Goal: Transaction & Acquisition: Purchase product/service

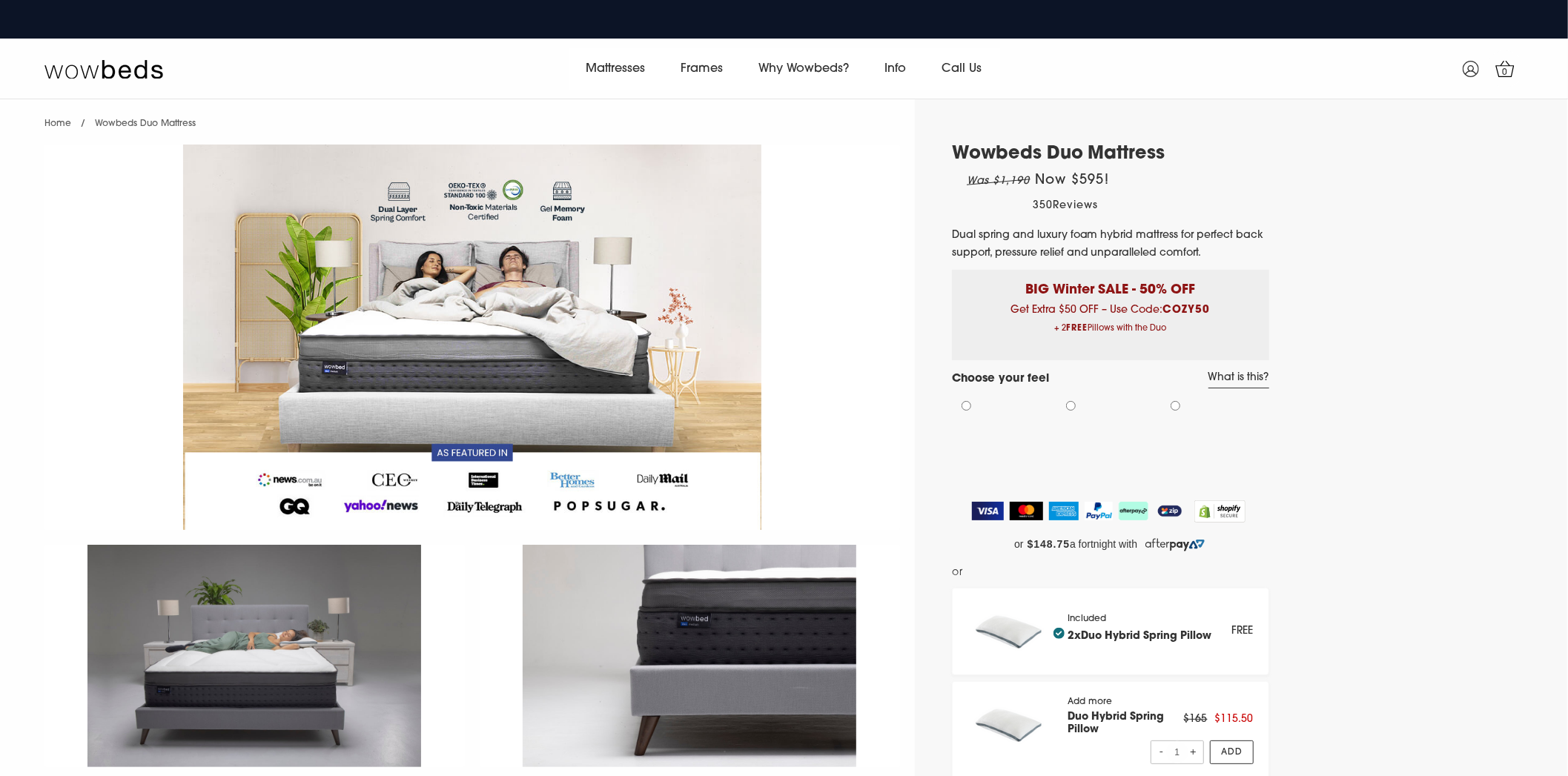
click at [1176, 312] on b "COZY50" at bounding box center [1186, 310] width 47 height 11
copy b "COZY50"
select select "Medium-Firm"
select select "Queen"
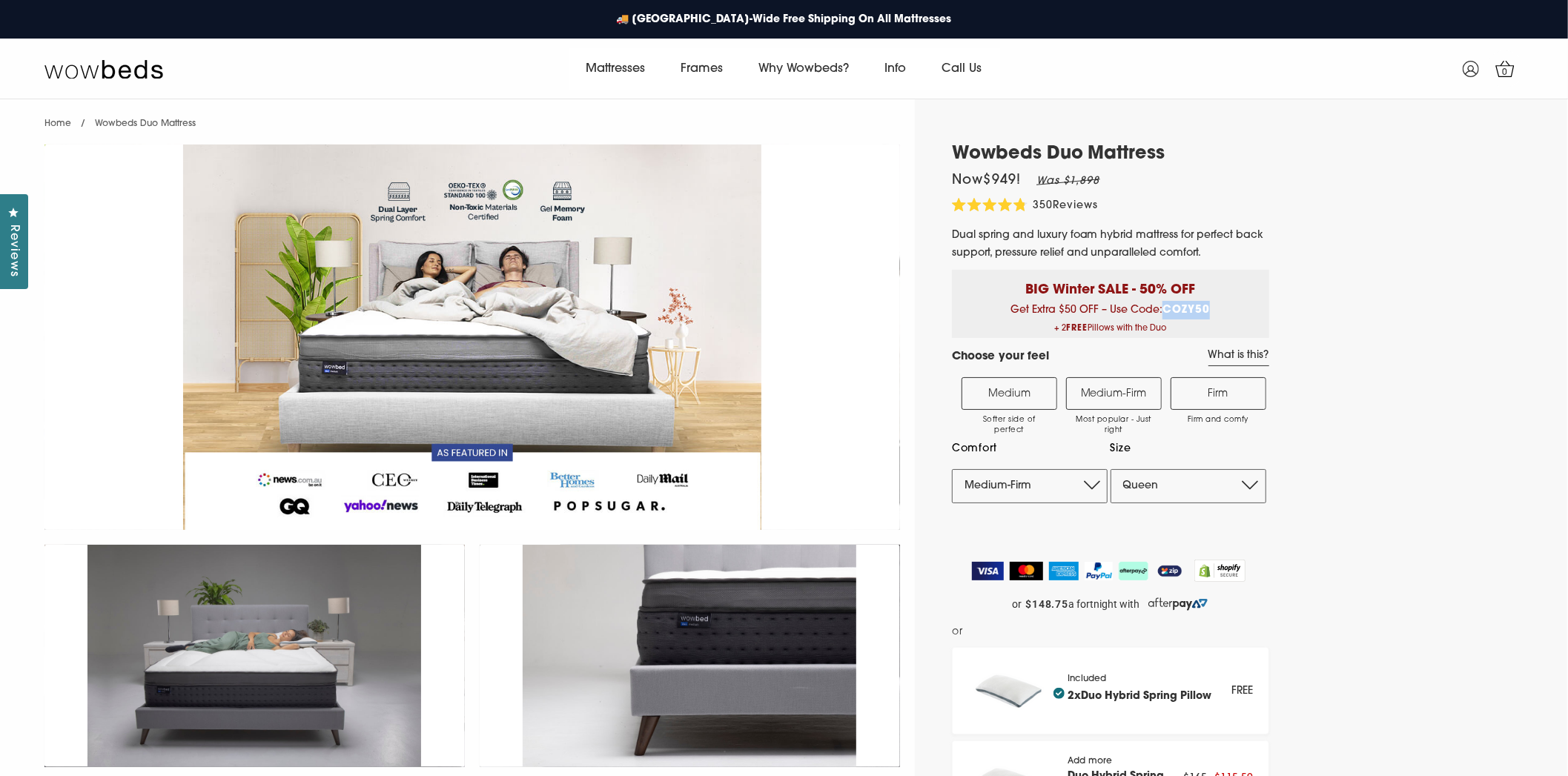
click at [1195, 396] on label "Firm Firm and comfy" at bounding box center [1218, 393] width 95 height 33
click at [0, 0] on input "Firm Firm and comfy" at bounding box center [0, 0] width 0 height 0
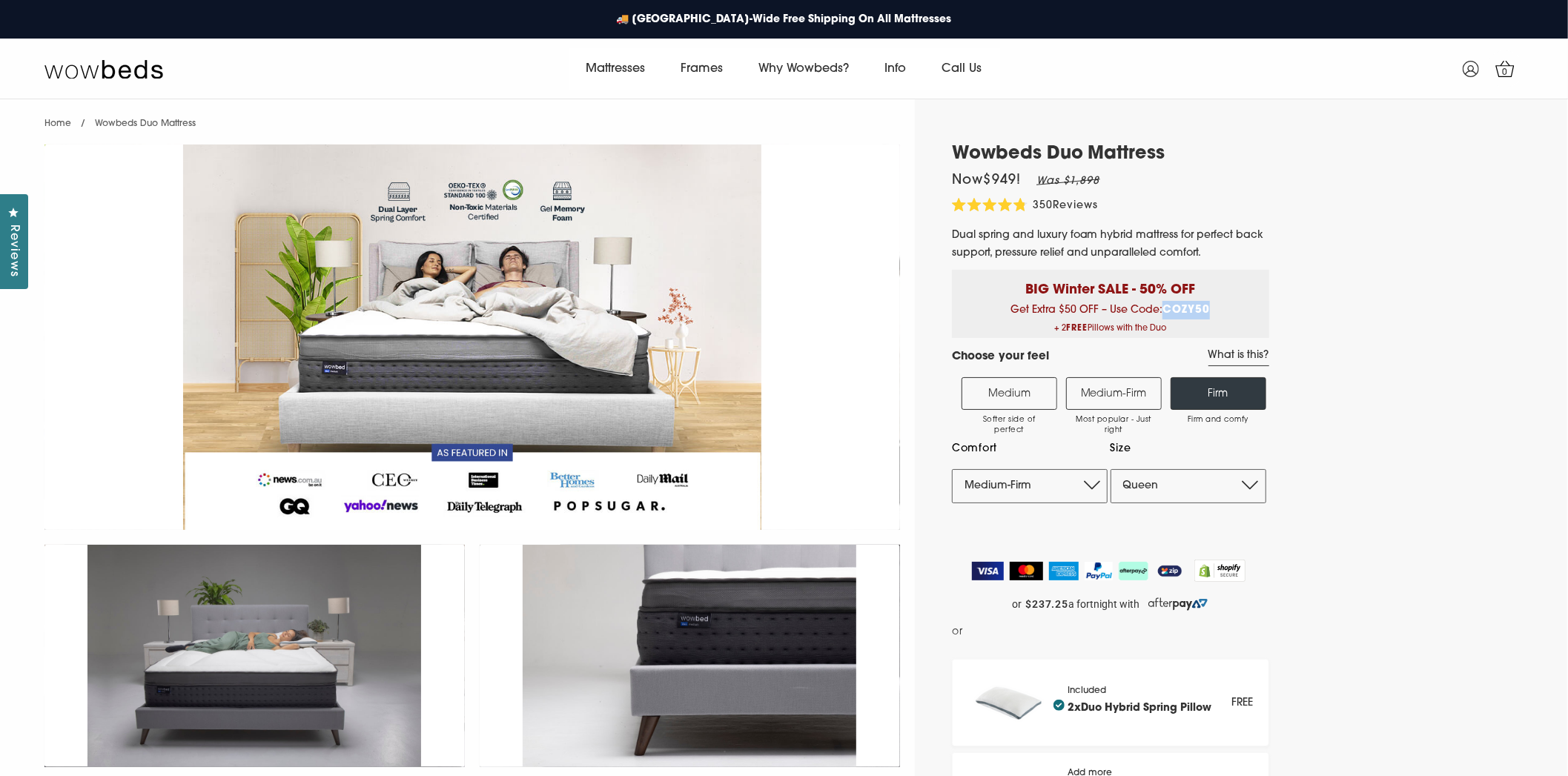
select select "Firm"
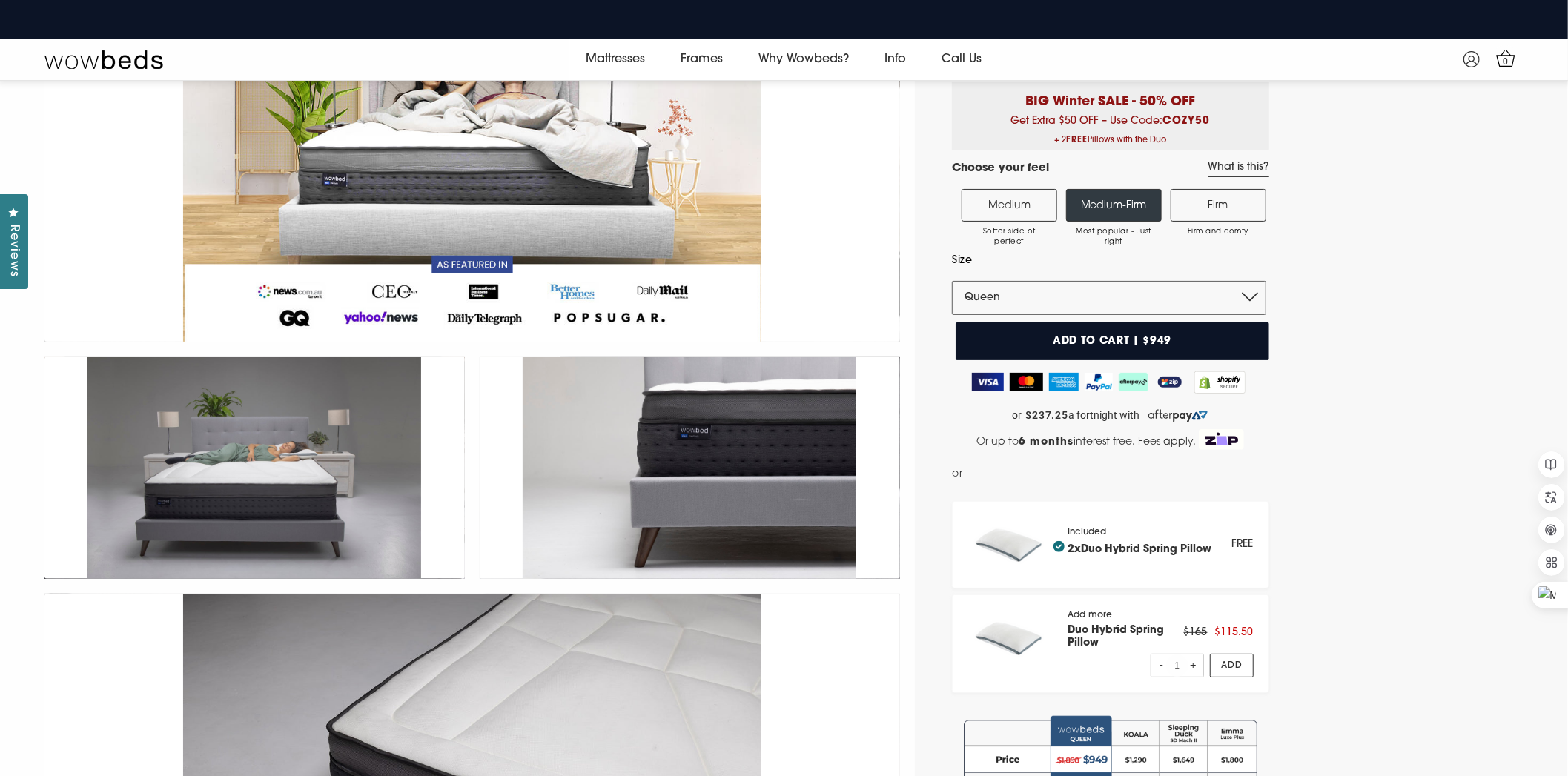
scroll to position [204, 0]
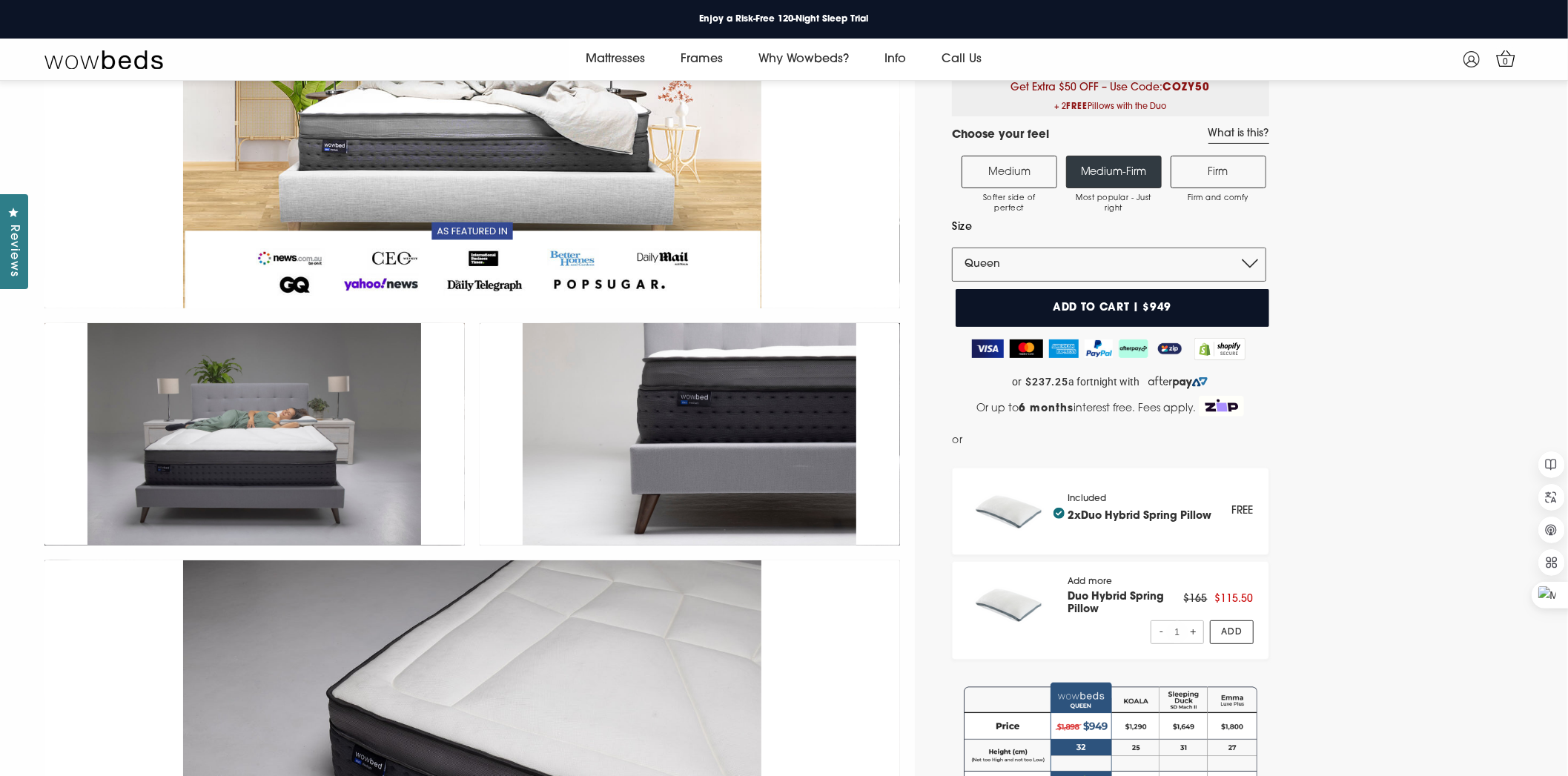
drag, startPoint x: 1140, startPoint y: 299, endPoint x: 1147, endPoint y: 303, distance: 8.1
click at [1140, 299] on button "Add to cart | $949" at bounding box center [1112, 308] width 313 height 38
click at [1225, 169] on label "Firm Firm and comfy" at bounding box center [1218, 172] width 95 height 33
click at [0, 0] on input "Firm Firm and comfy" at bounding box center [0, 0] width 0 height 0
click at [1091, 303] on button "Add to cart | $949" at bounding box center [1112, 308] width 313 height 38
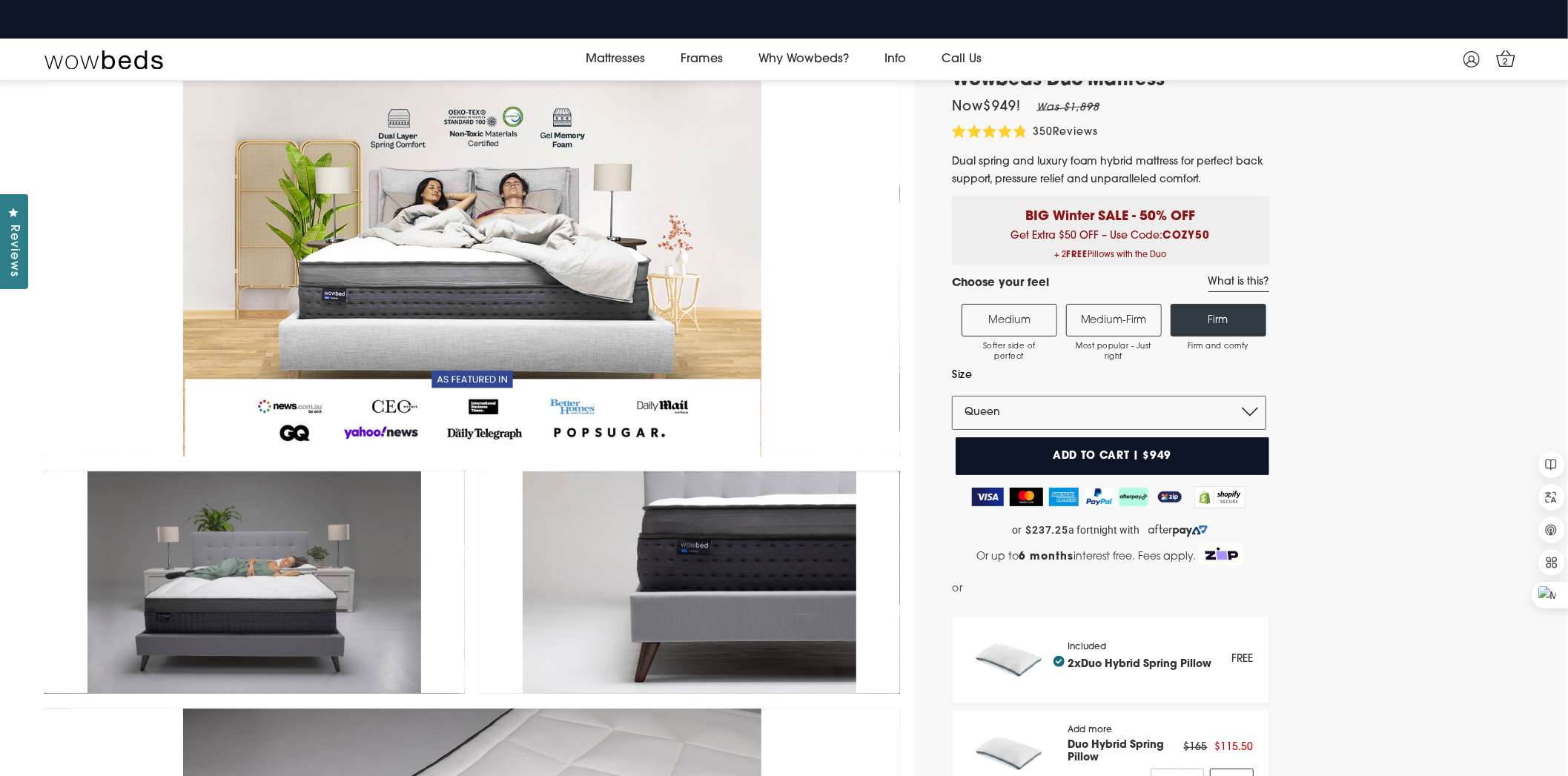
scroll to position [0, 0]
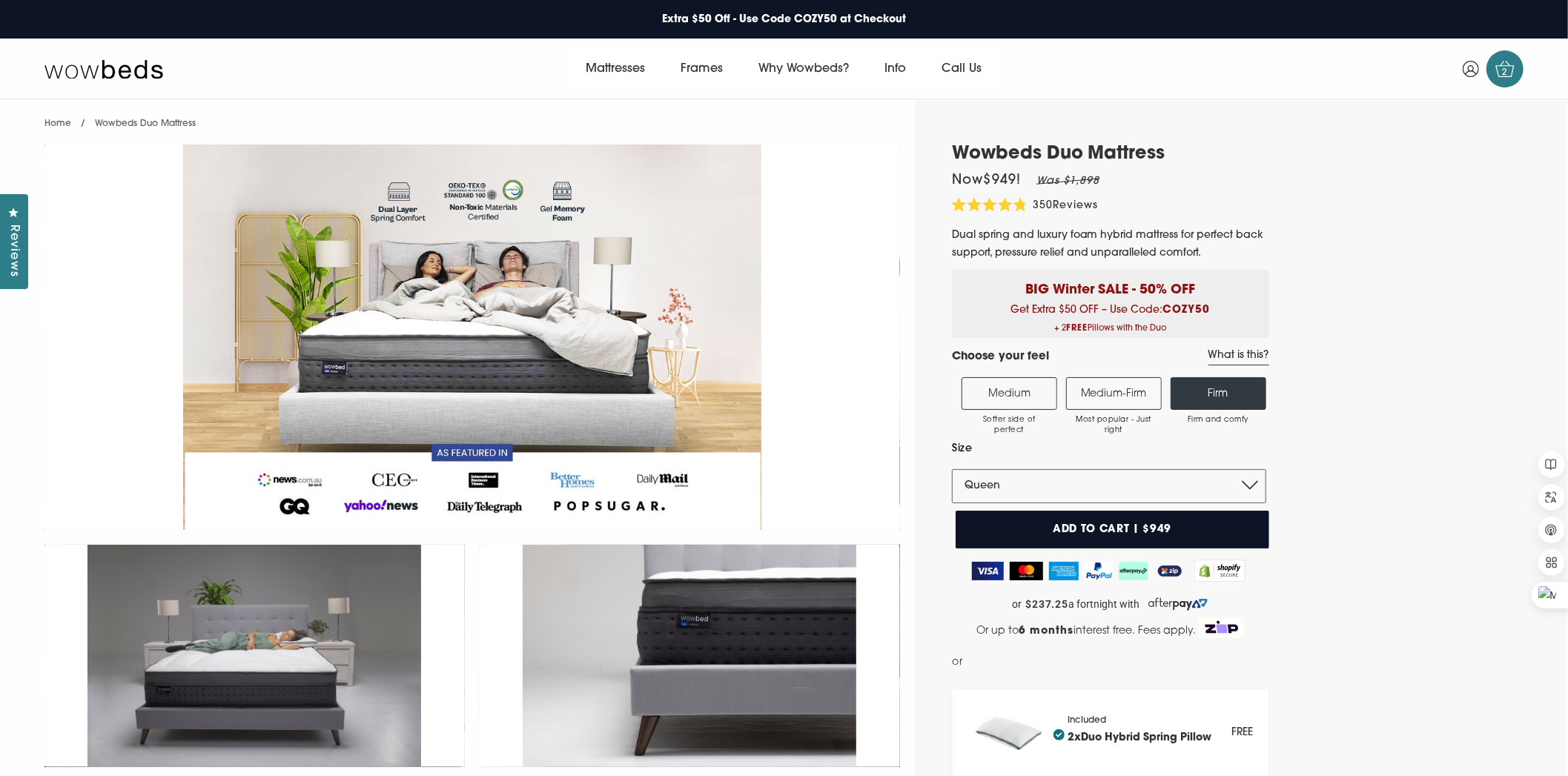
click at [1499, 54] on link "2" at bounding box center [1504, 69] width 37 height 37
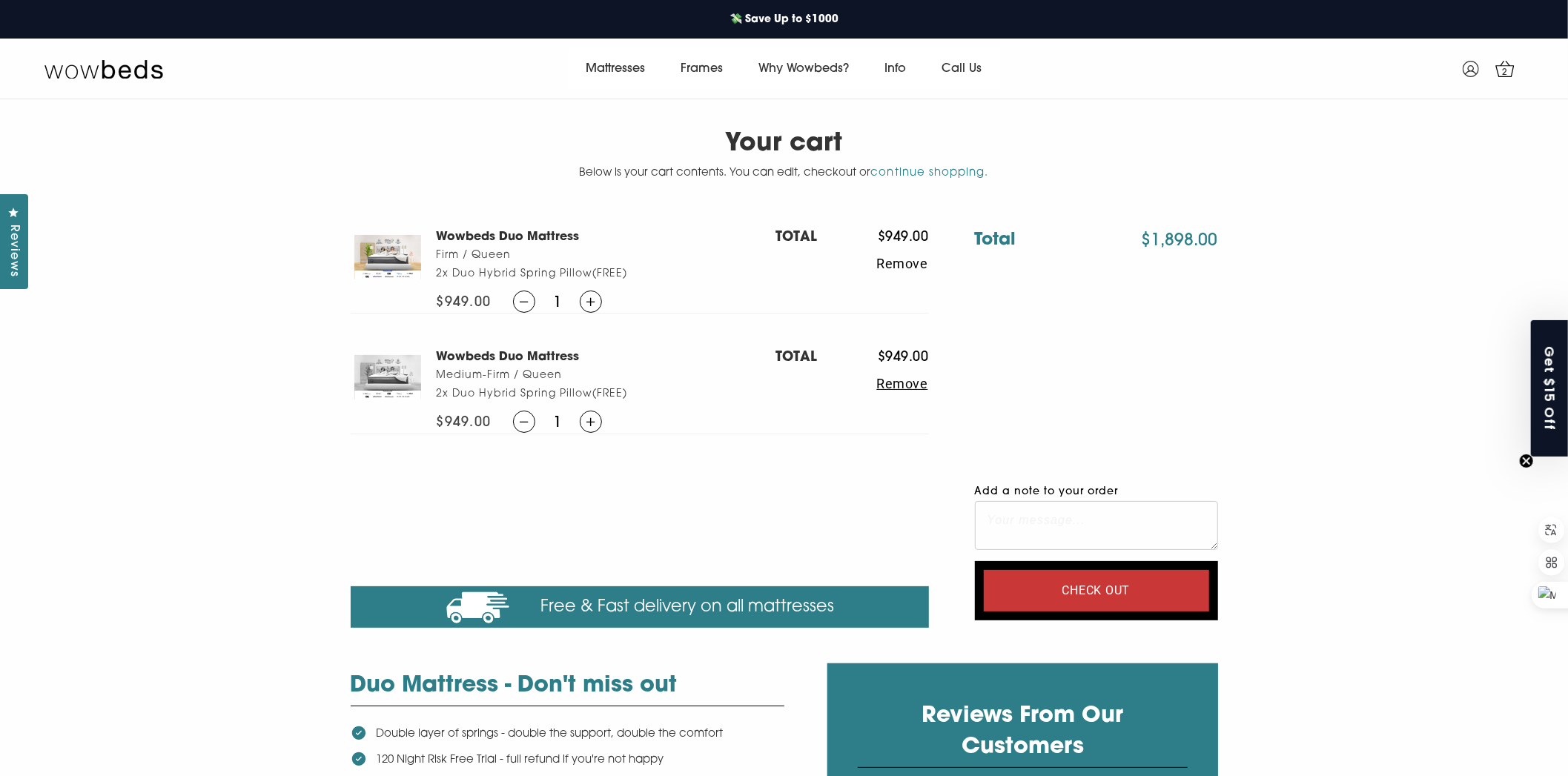
click at [899, 385] on button "Remove" at bounding box center [873, 384] width 111 height 31
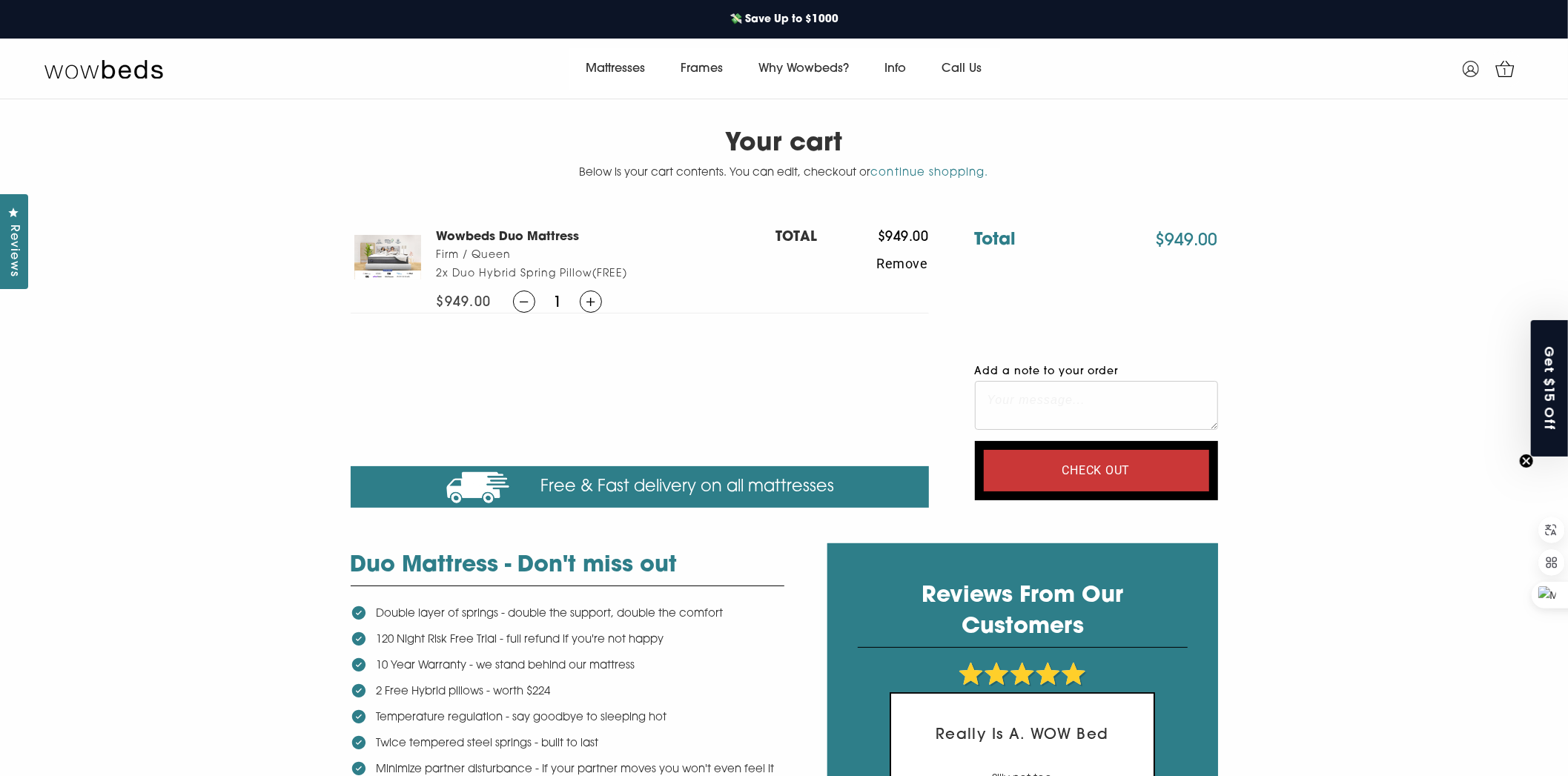
click at [1127, 404] on textarea "Add a note to your order" at bounding box center [1096, 406] width 243 height 49
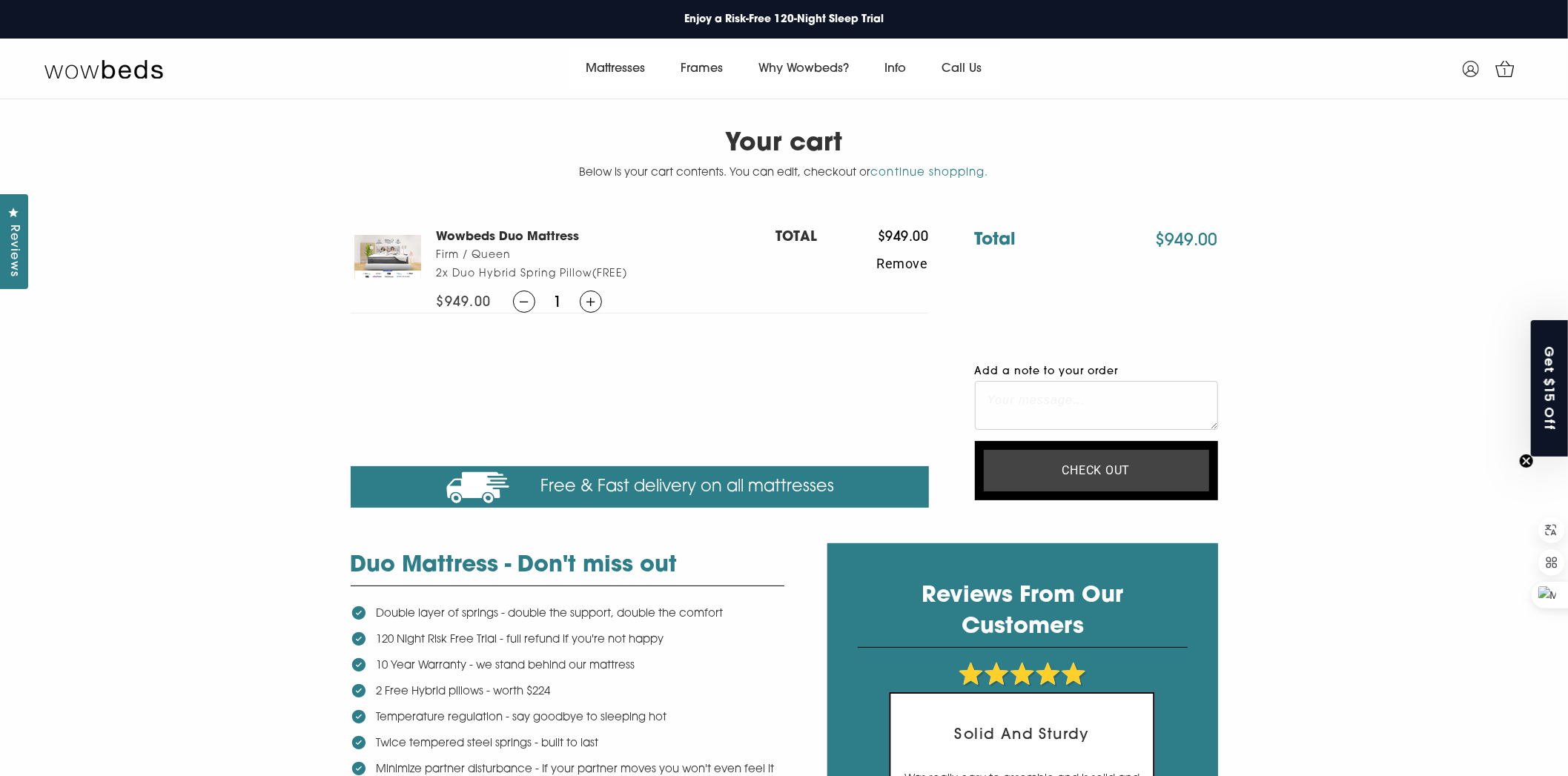
click at [1113, 463] on input "Check out" at bounding box center [1096, 471] width 225 height 42
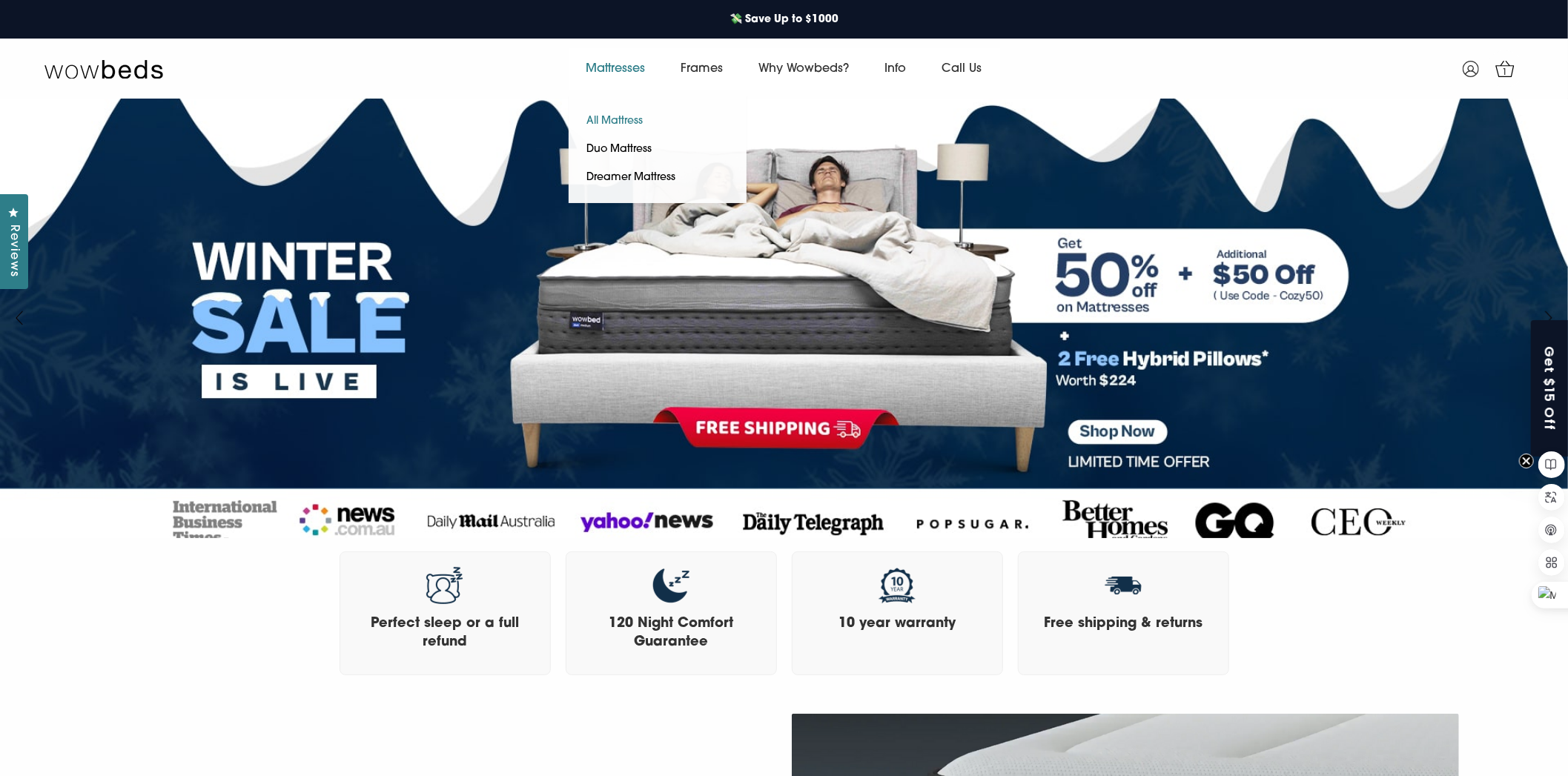
click at [613, 118] on link "All Mattress" at bounding box center [615, 122] width 93 height 29
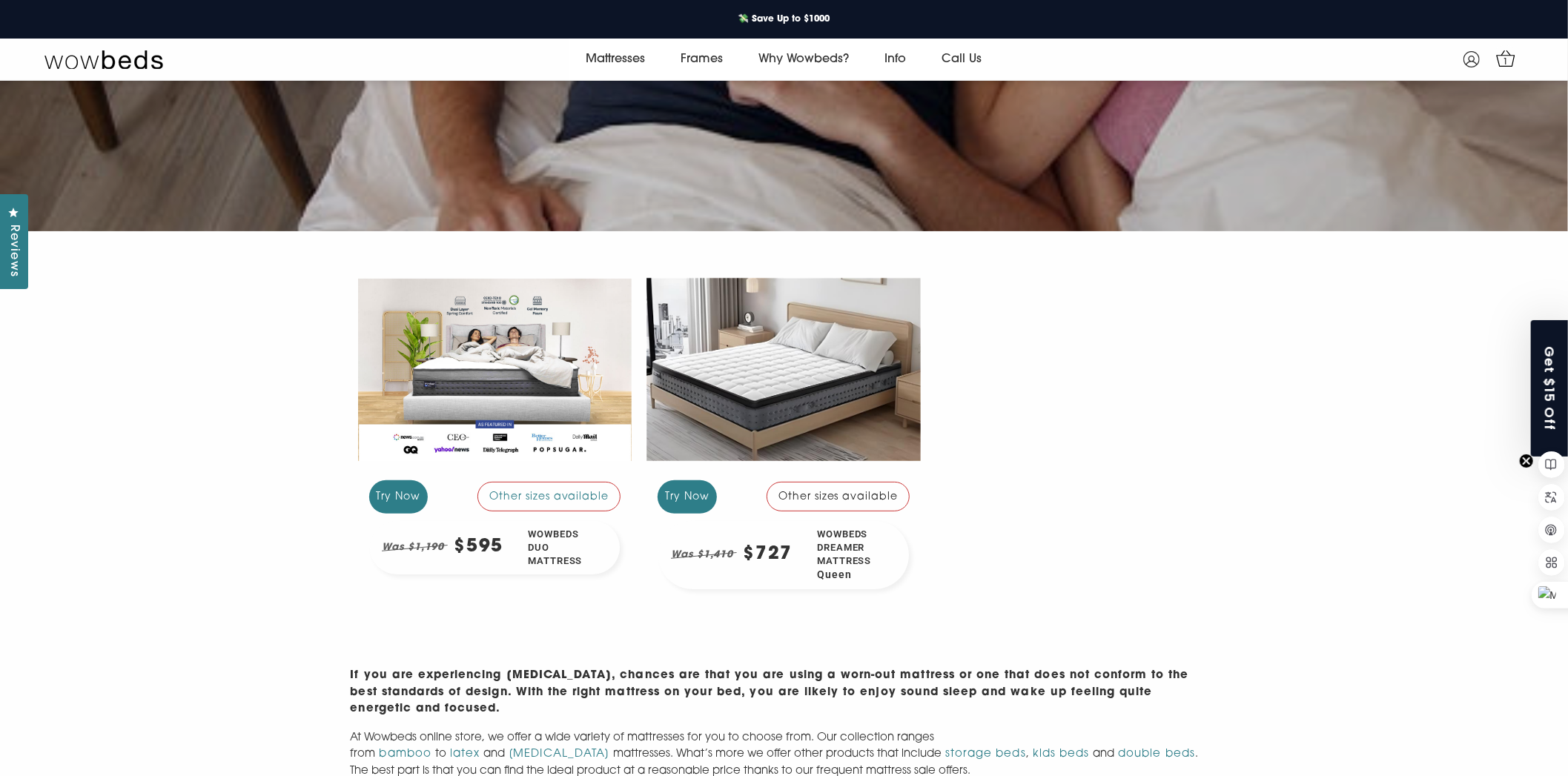
click at [689, 503] on div "Try Now" at bounding box center [687, 497] width 60 height 33
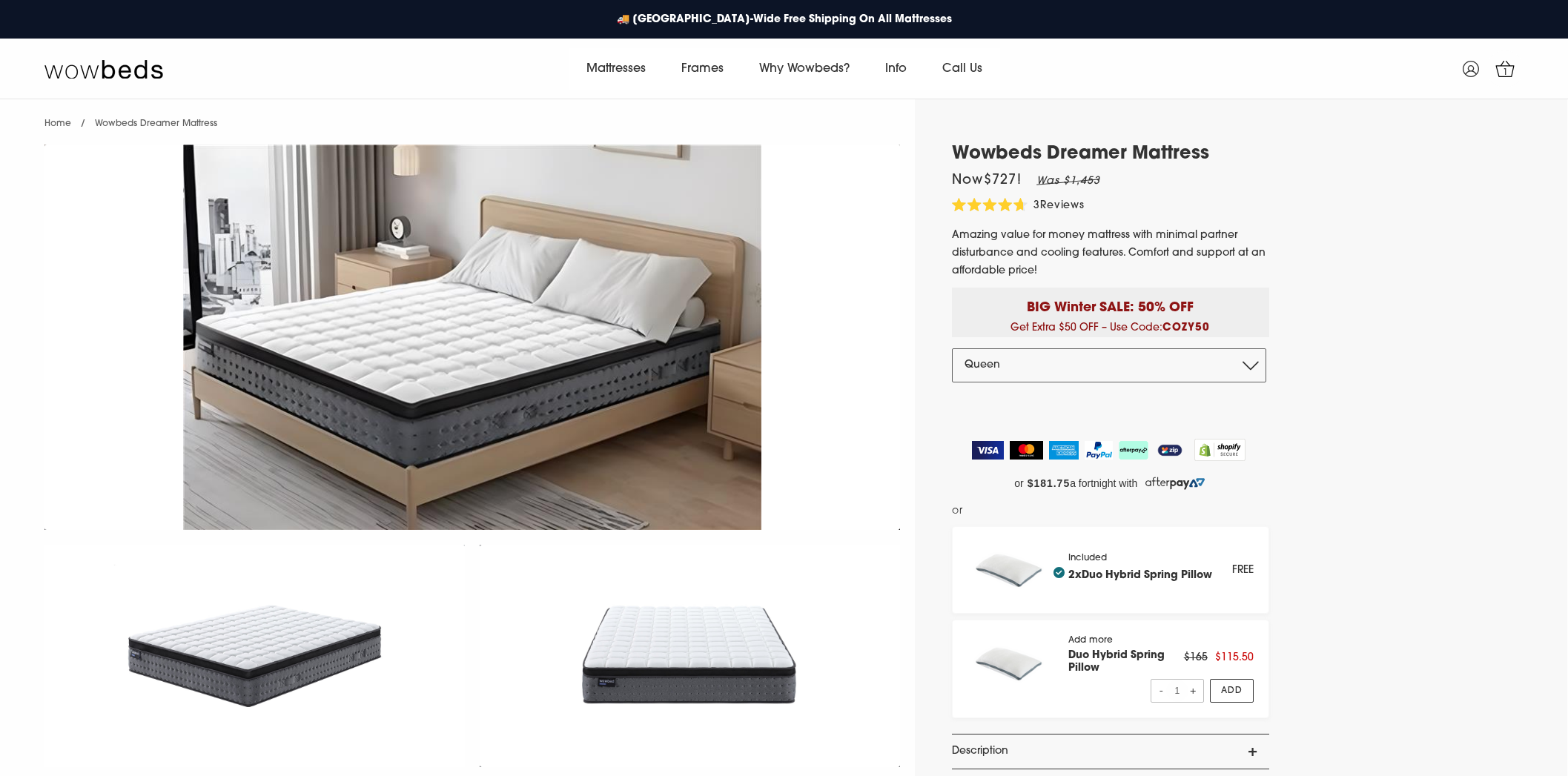
select select "Queen"
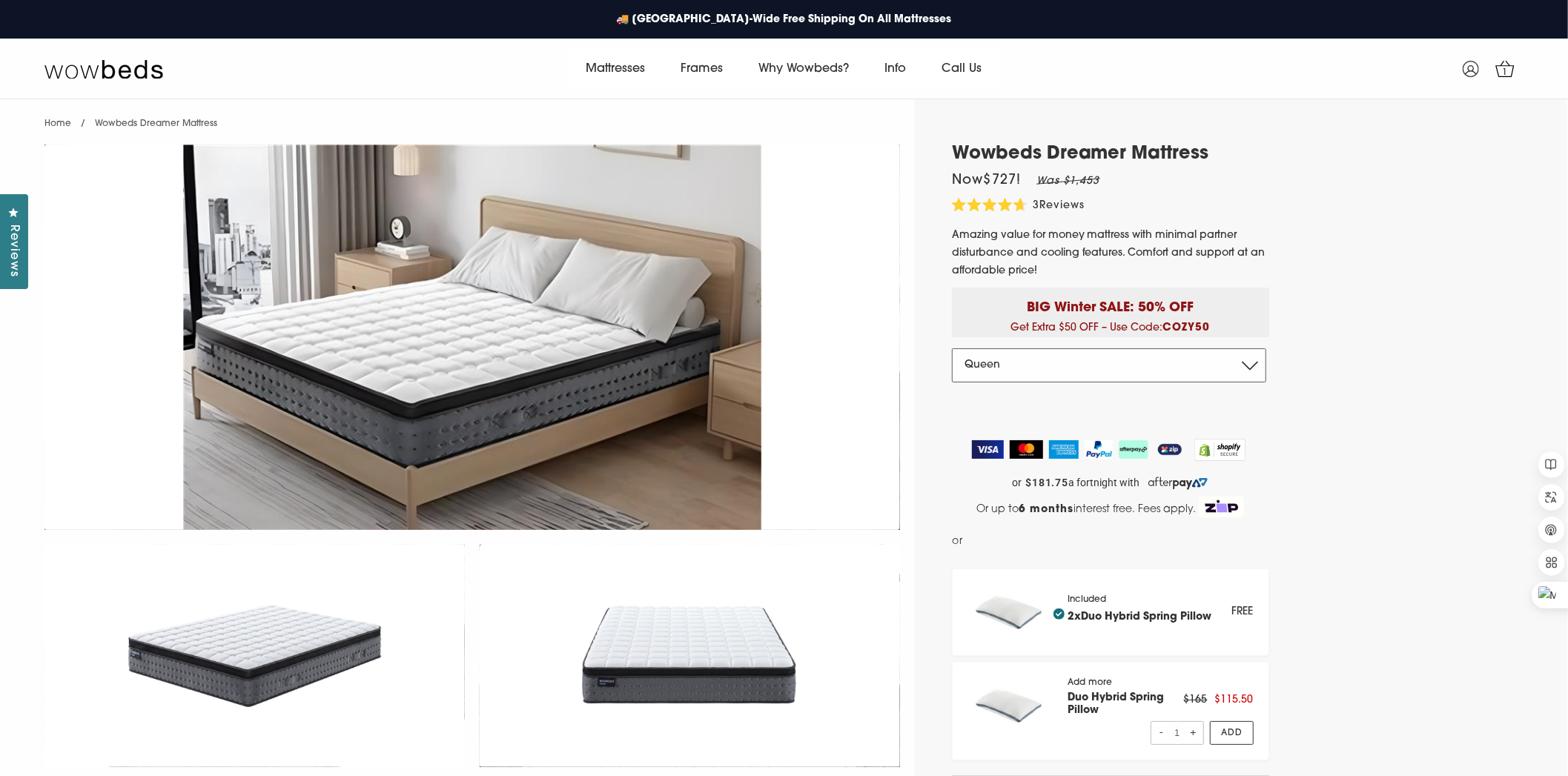
click at [1184, 359] on select "Double Queen King" at bounding box center [1109, 366] width 314 height 34
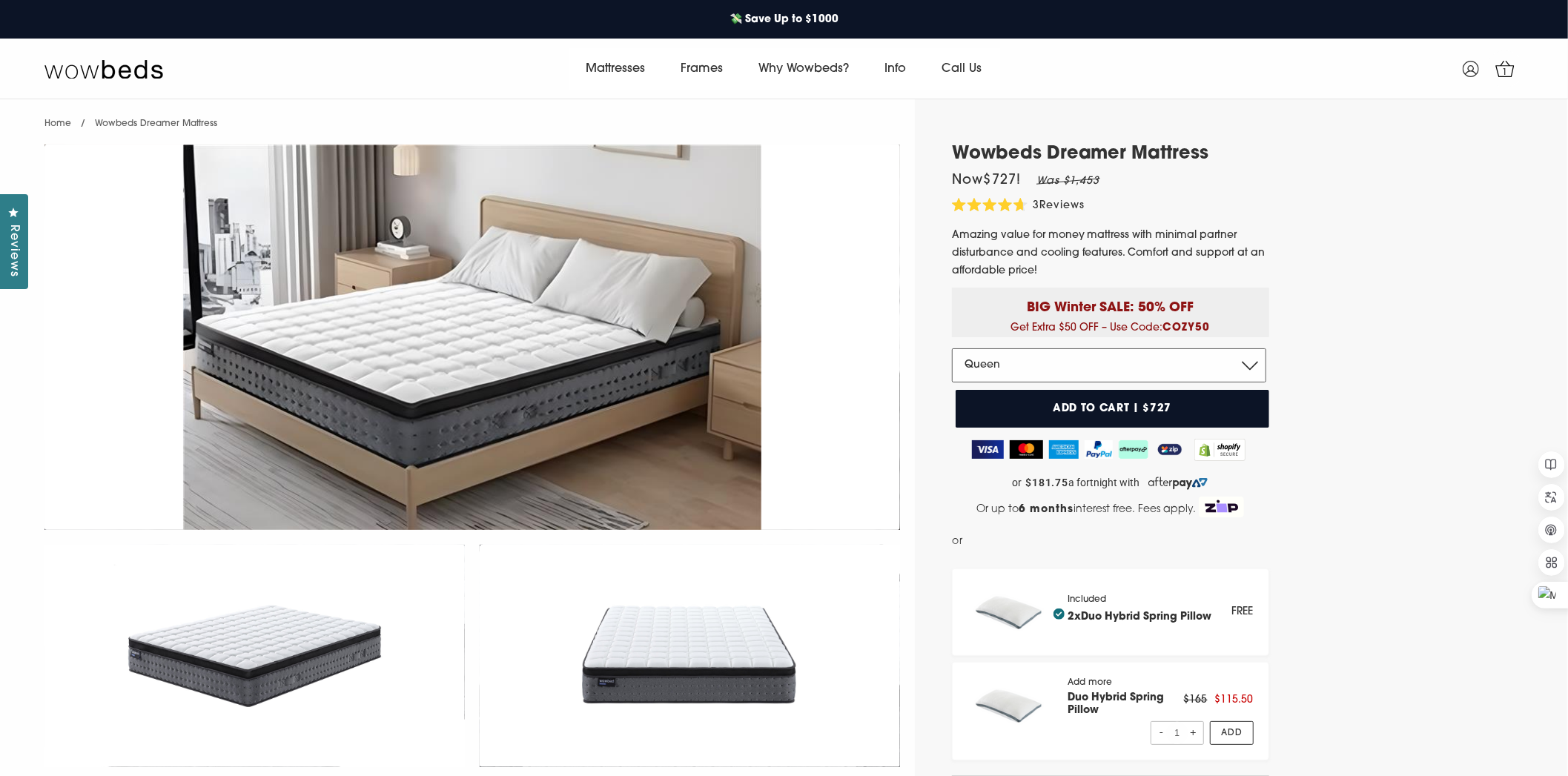
click at [952, 348] on select "Double Queen King" at bounding box center [1109, 366] width 314 height 34
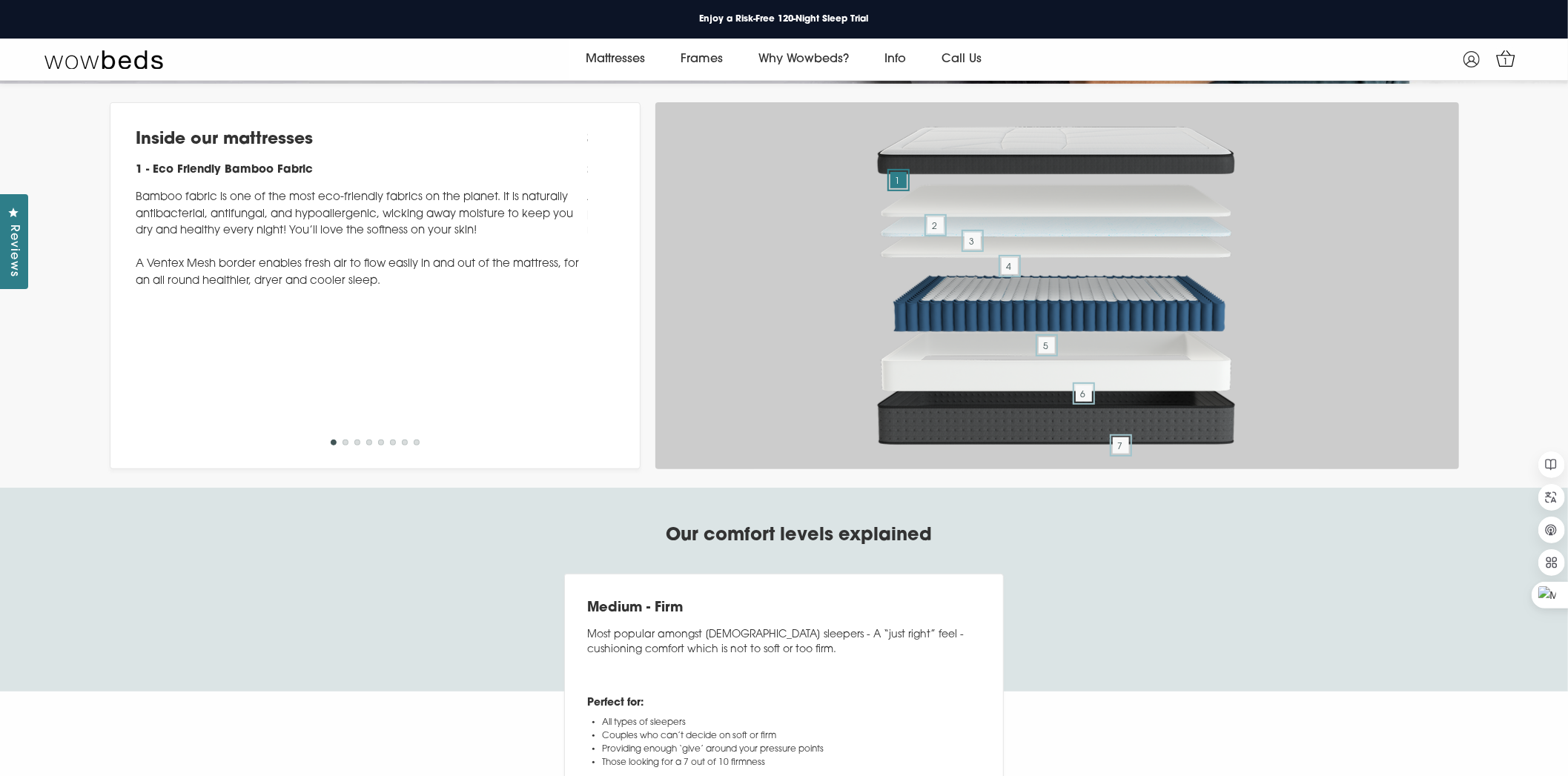
scroll to position [5087, 0]
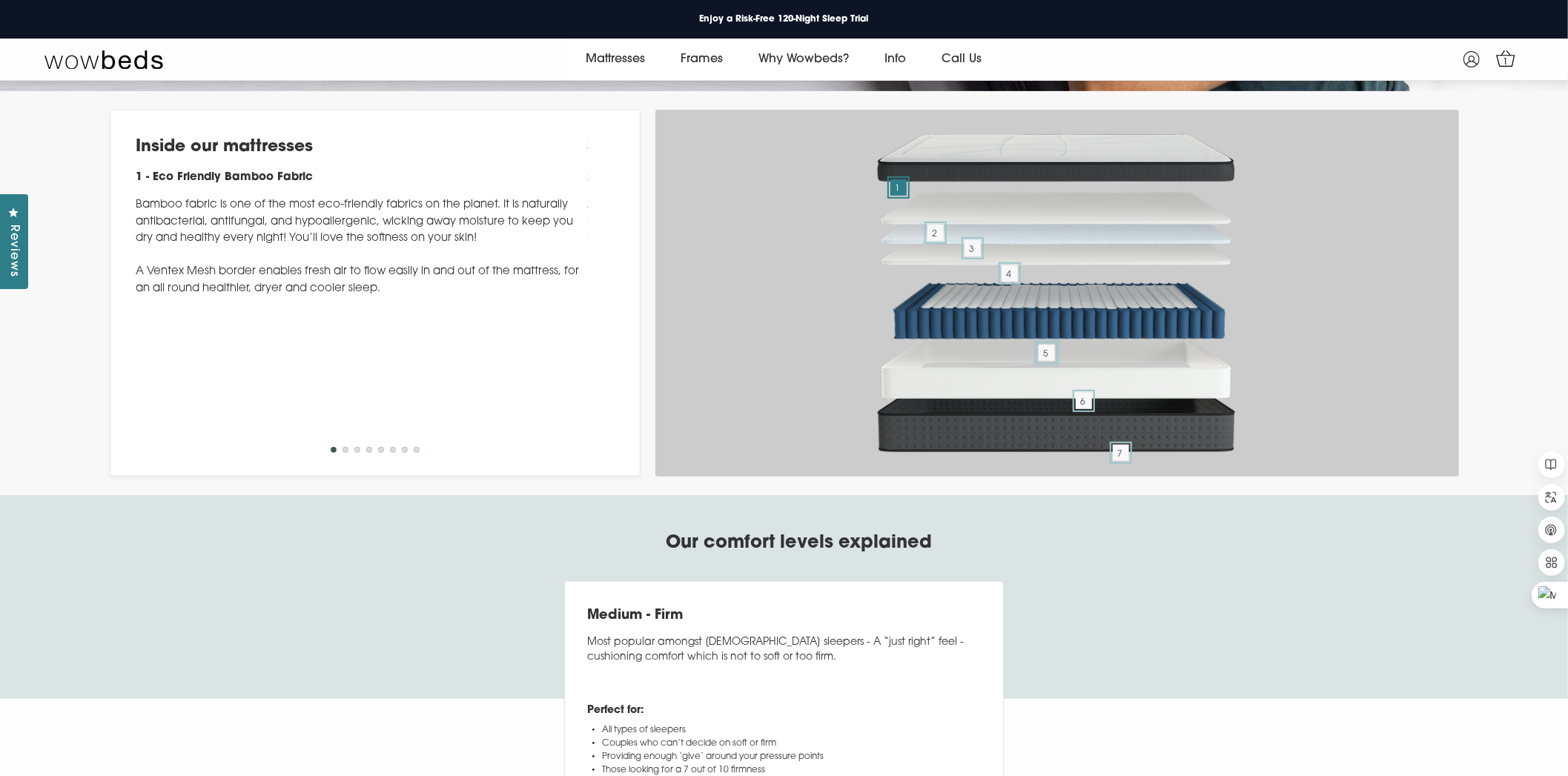
click at [1043, 361] on span "5" at bounding box center [1047, 353] width 16 height 16
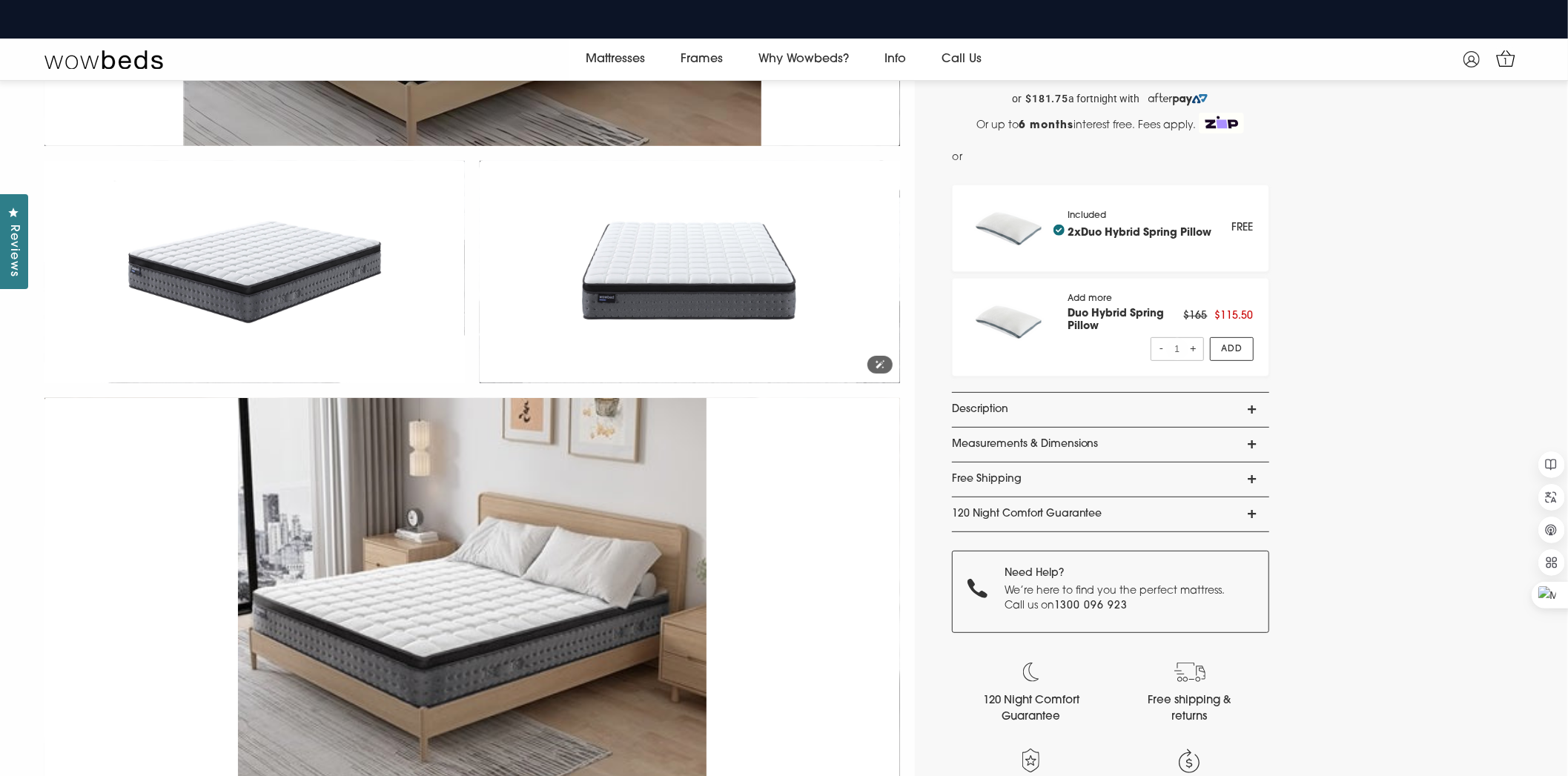
scroll to position [341, 0]
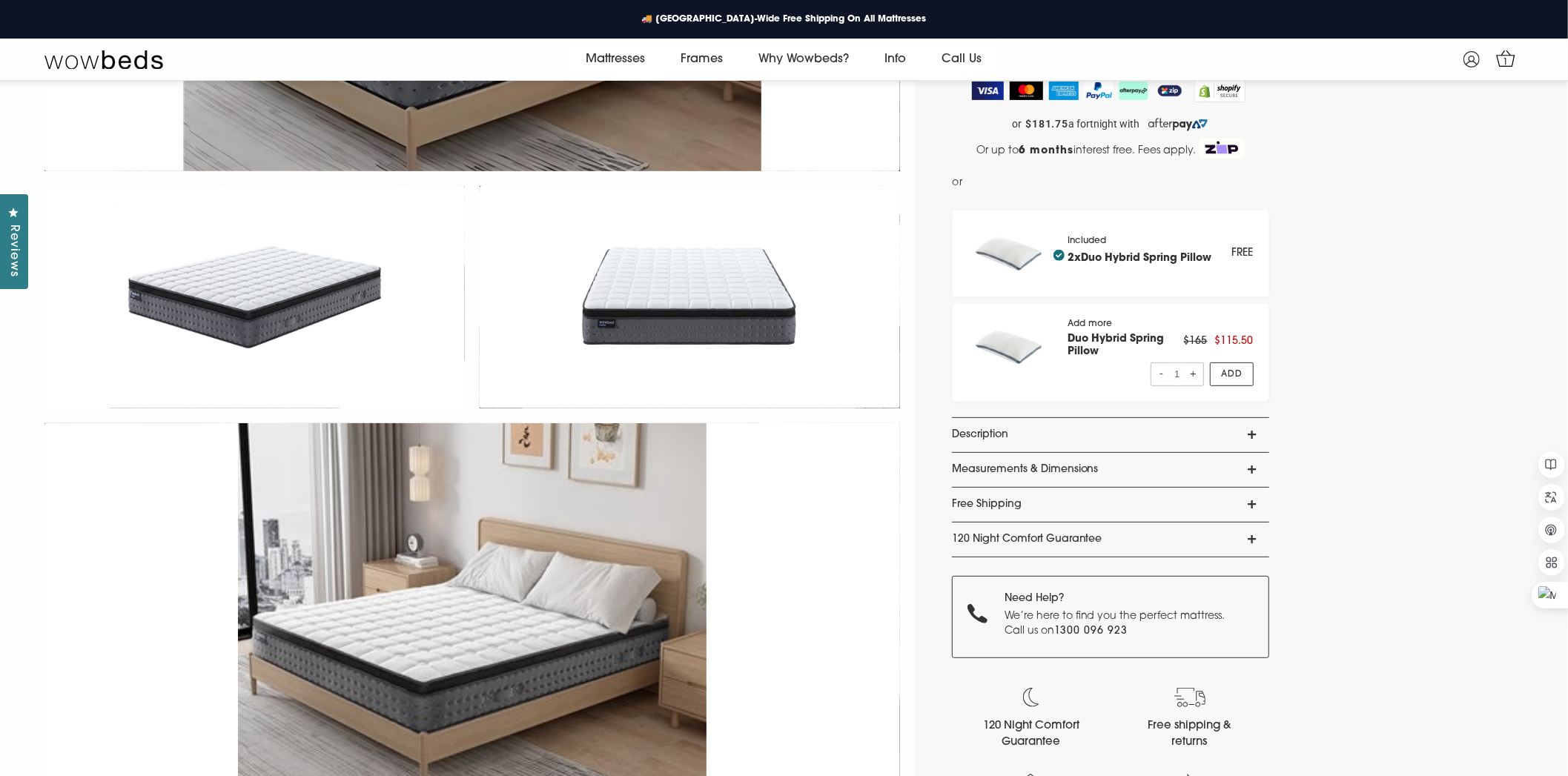
click at [984, 463] on link "Measurements & Dimensions" at bounding box center [1110, 470] width 317 height 34
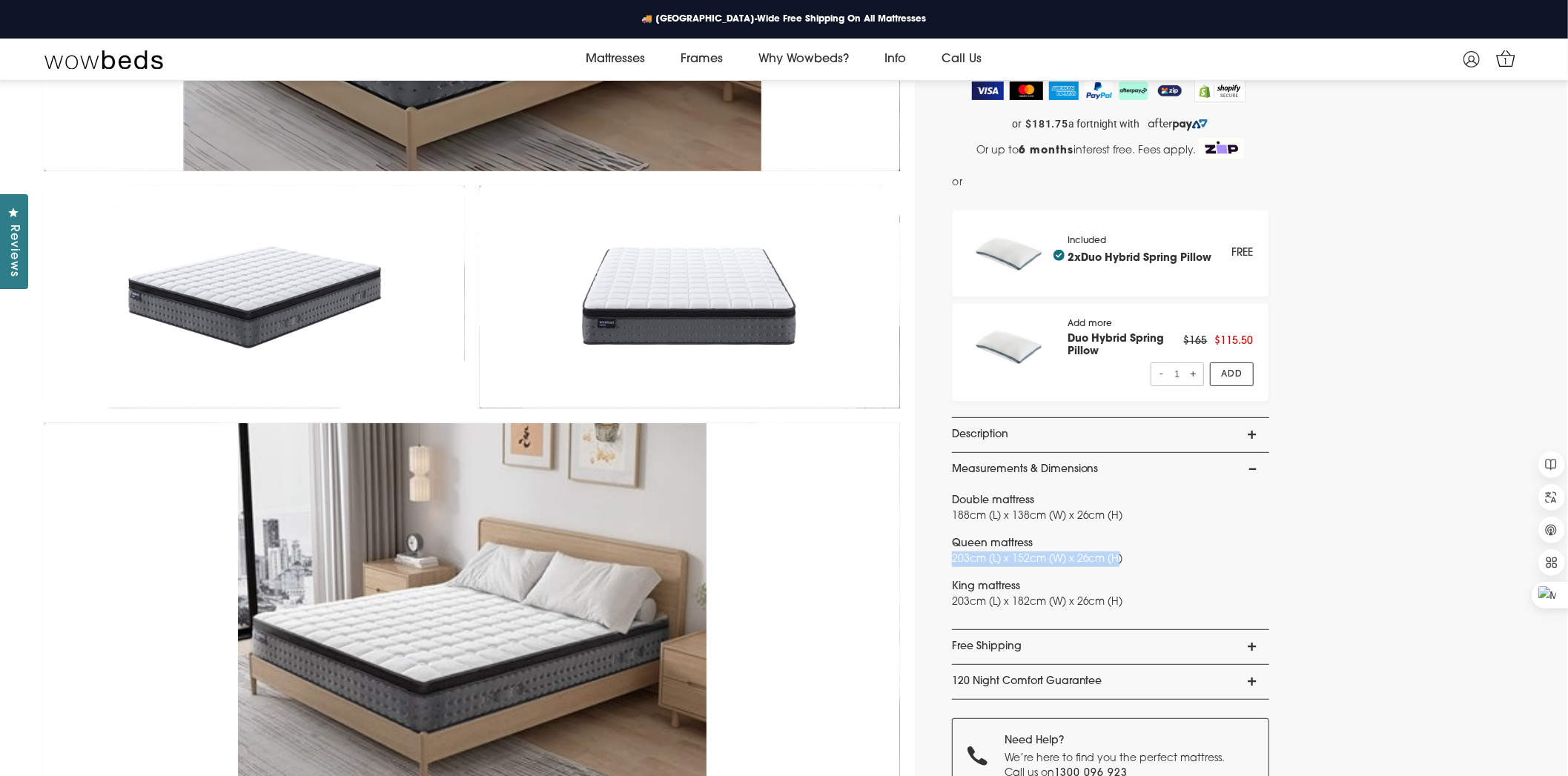
drag, startPoint x: 951, startPoint y: 556, endPoint x: 1120, endPoint y: 552, distance: 169.0
click at [1120, 552] on p "Queen mattress 203cm (L) x 152cm (W) x 26cm (H)" at bounding box center [1110, 552] width 317 height 31
drag, startPoint x: 1120, startPoint y: 552, endPoint x: 1301, endPoint y: 577, distance: 182.7
click at [1300, 577] on div "Wowbeds Dreamer Mattress Now $727 ! Was $1,453 4.7 Rated 4.7 out of 5 stars 3 R…" at bounding box center [1241, 467] width 653 height 1453
click at [1202, 642] on link "Free Shipping" at bounding box center [1110, 647] width 317 height 34
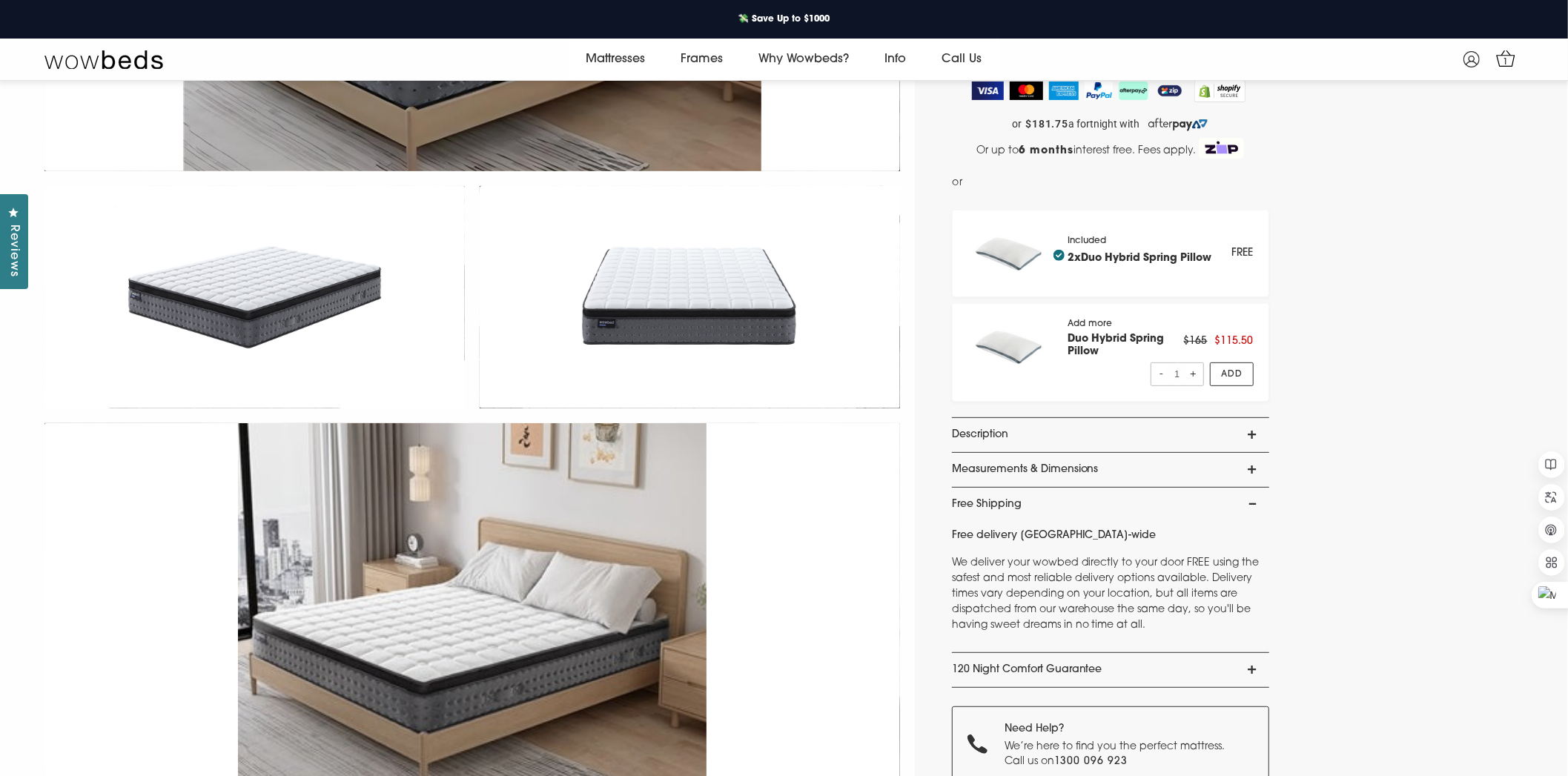
click at [1200, 671] on link "120 Night Comfort Guarantee" at bounding box center [1110, 670] width 317 height 34
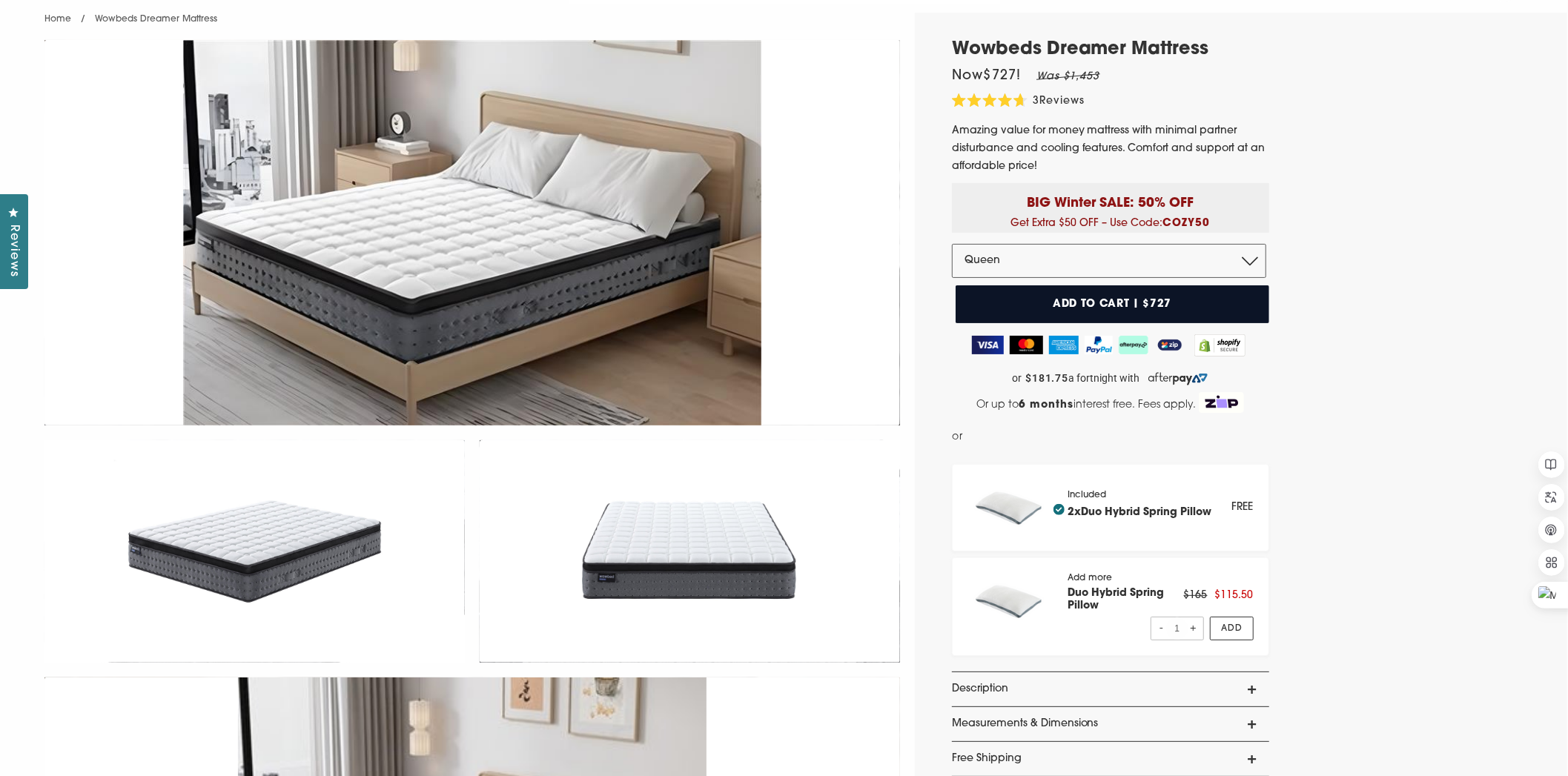
scroll to position [0, 0]
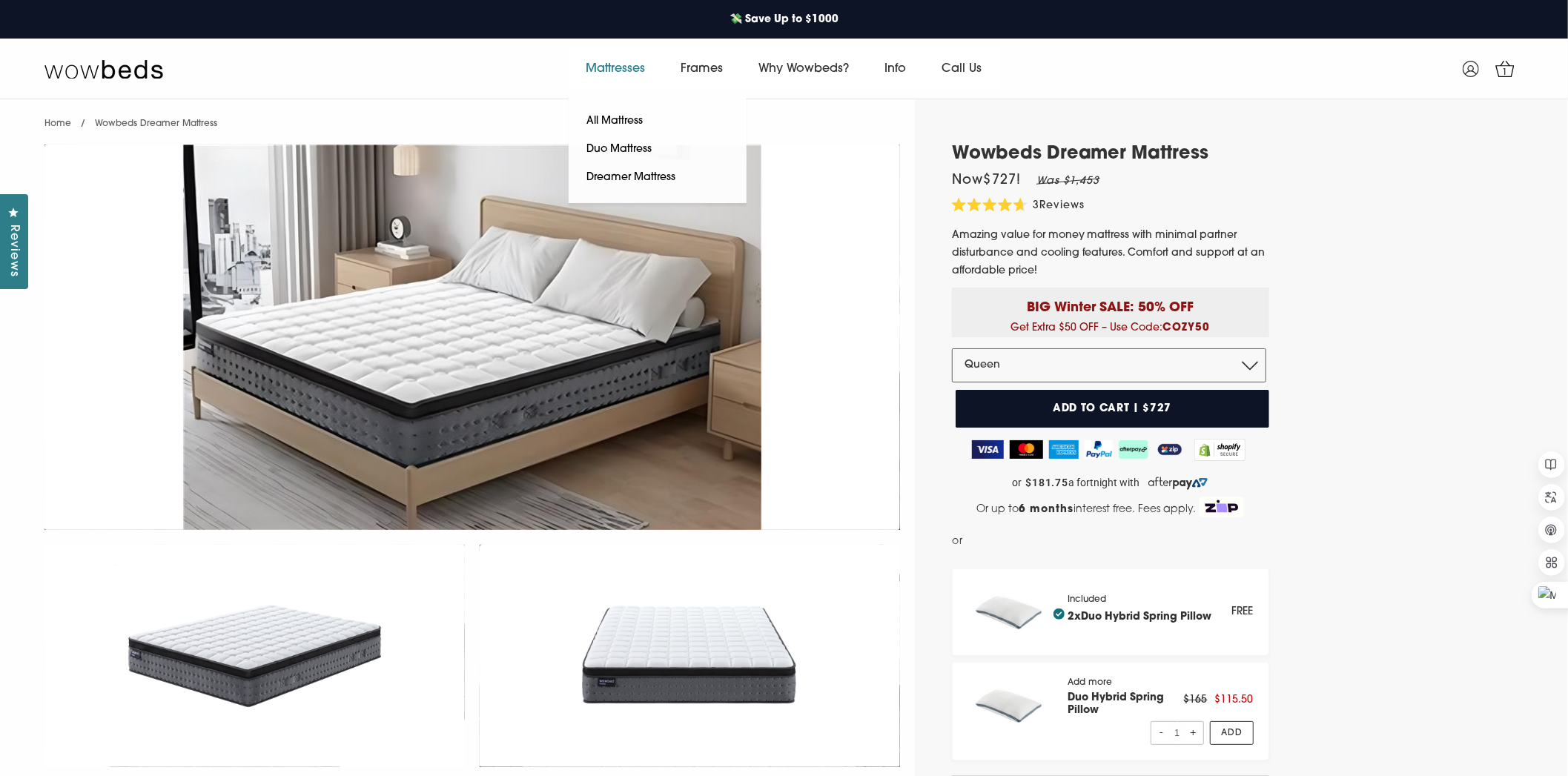
click at [645, 64] on link "Mattresses" at bounding box center [616, 69] width 95 height 42
click at [612, 117] on link "All Mattress" at bounding box center [615, 122] width 93 height 29
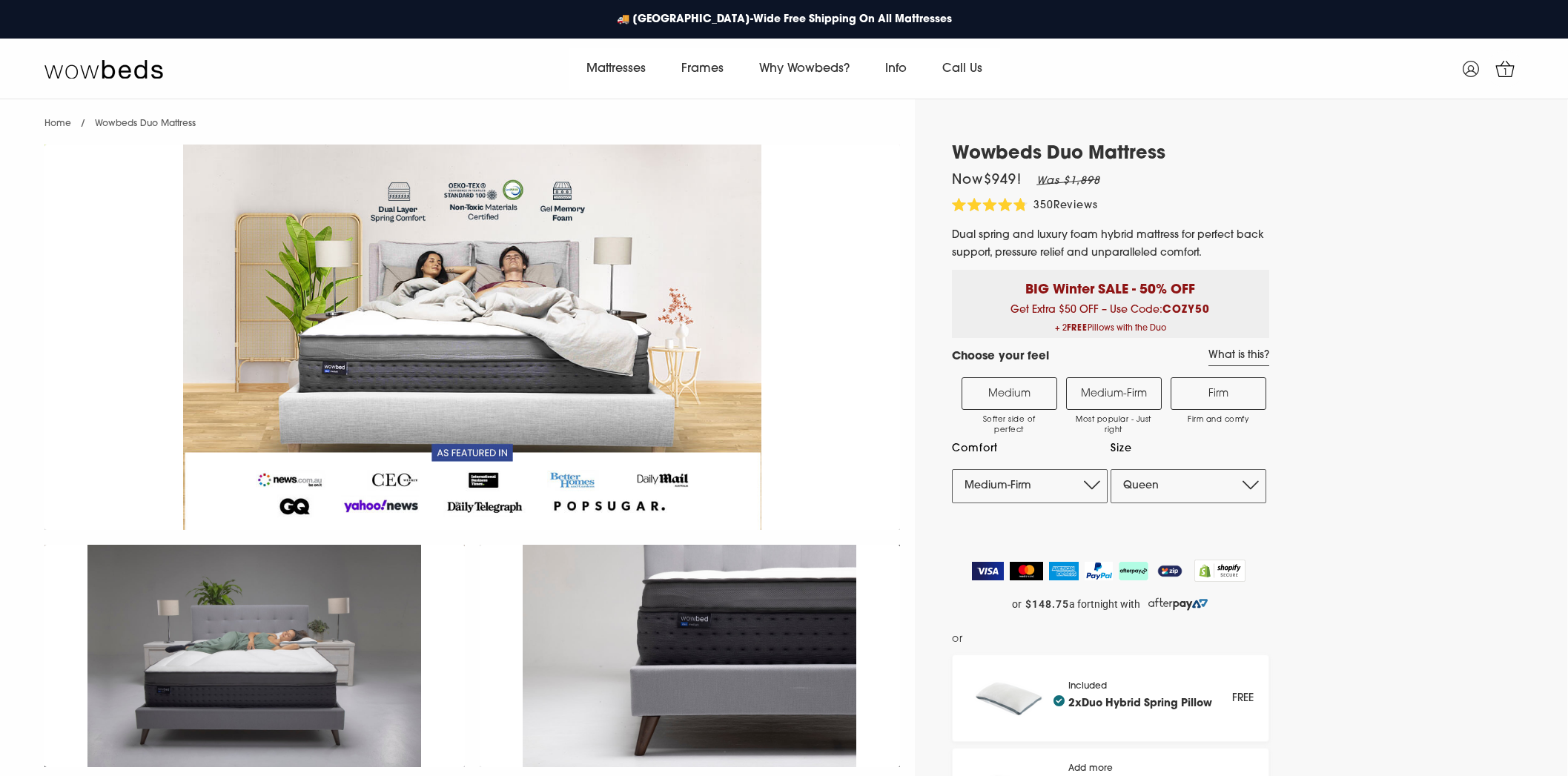
select select "Medium-Firm"
select select "Queen"
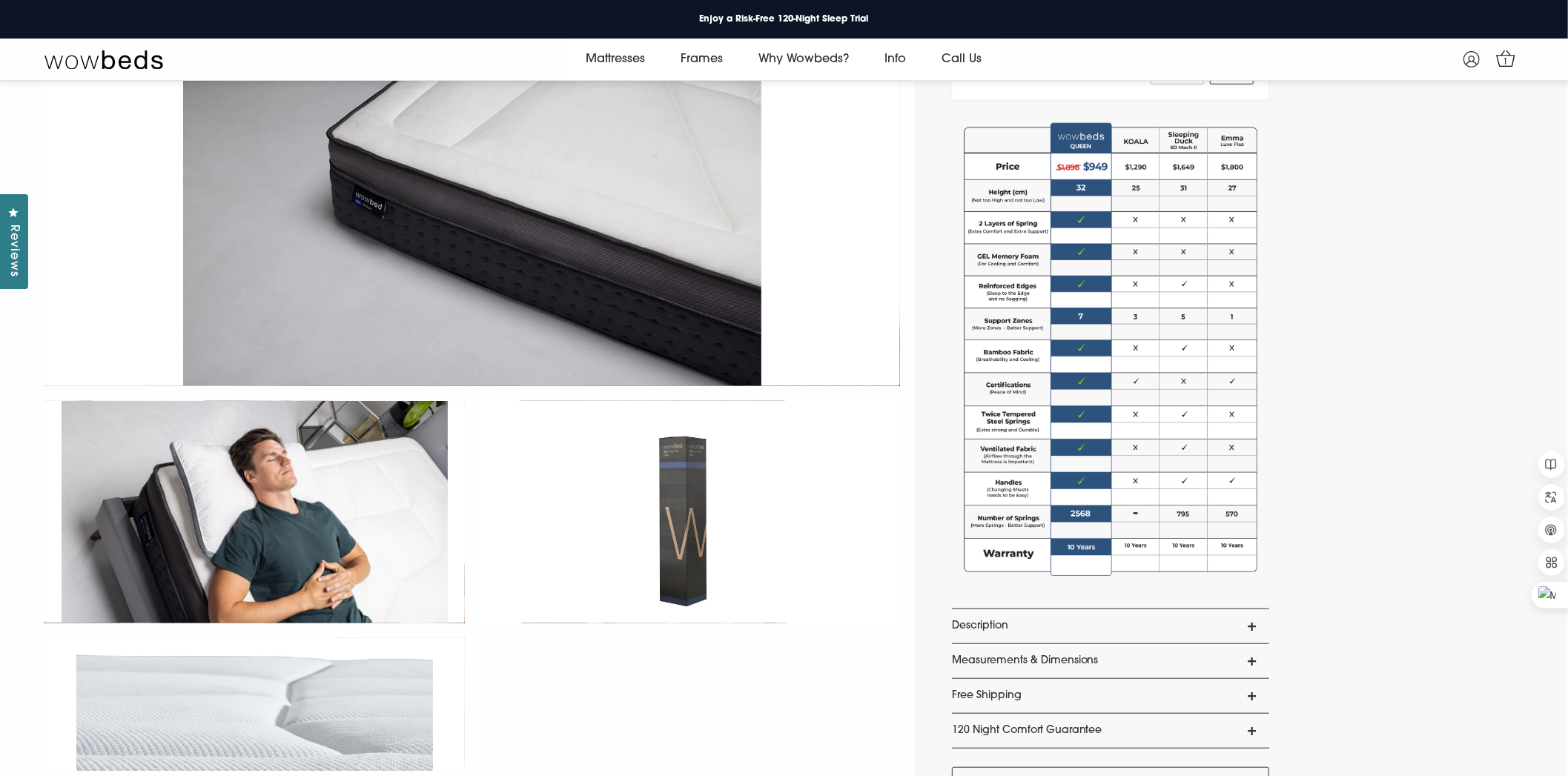
scroll to position [871, 0]
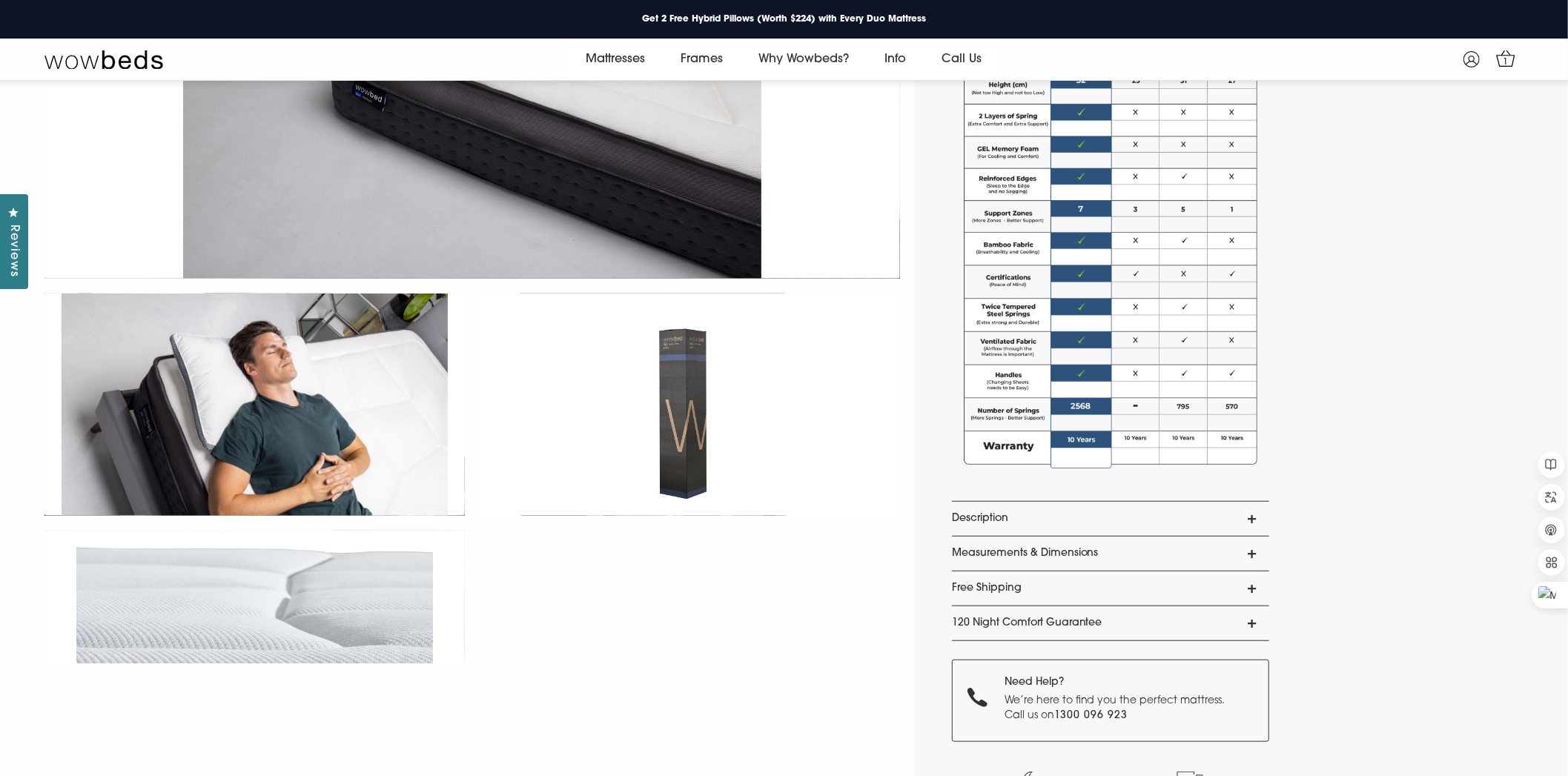
click at [1010, 505] on link "Description" at bounding box center [1110, 519] width 317 height 34
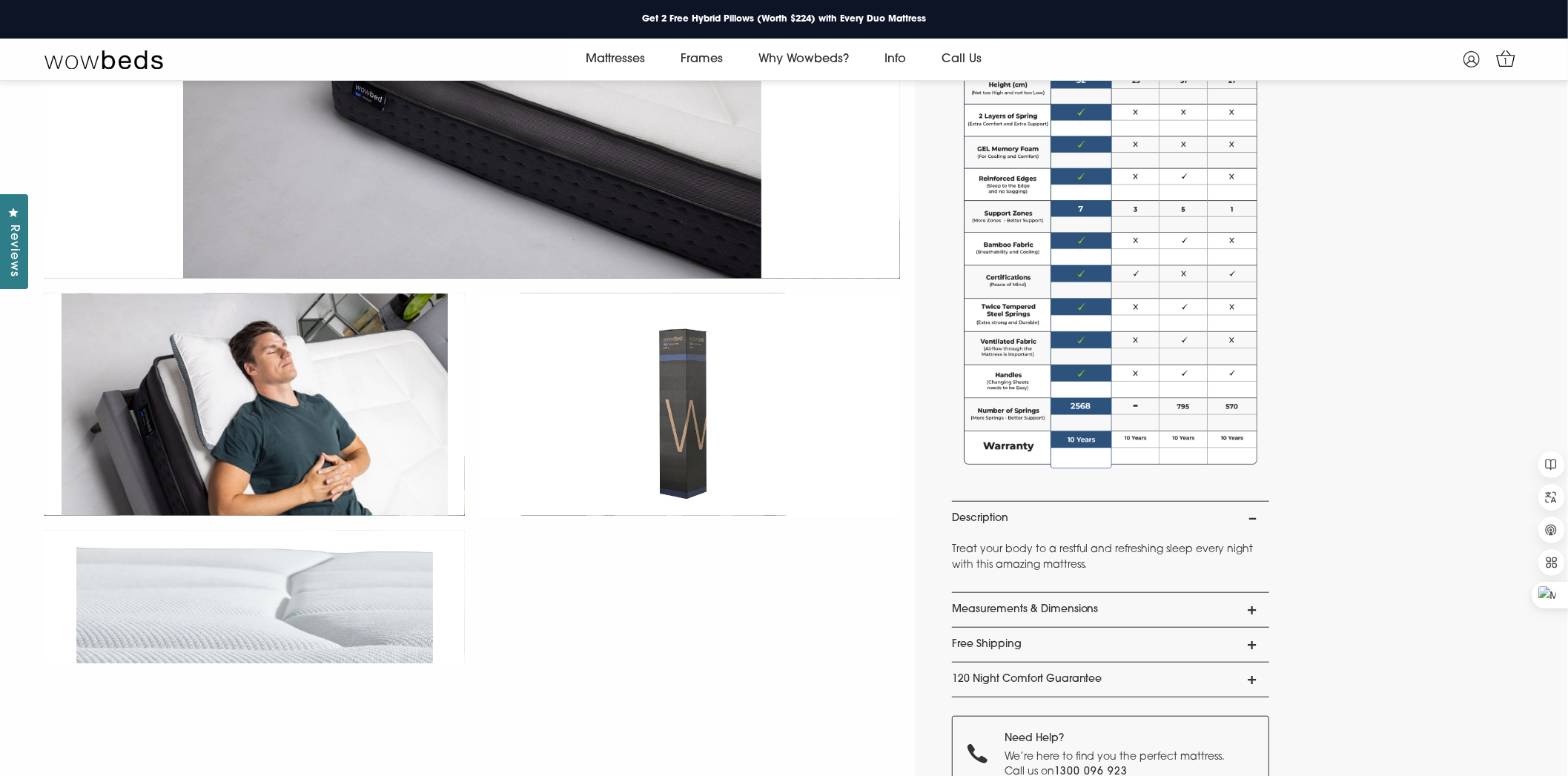
click at [1069, 605] on link "Measurements & Dimensions" at bounding box center [1110, 610] width 317 height 34
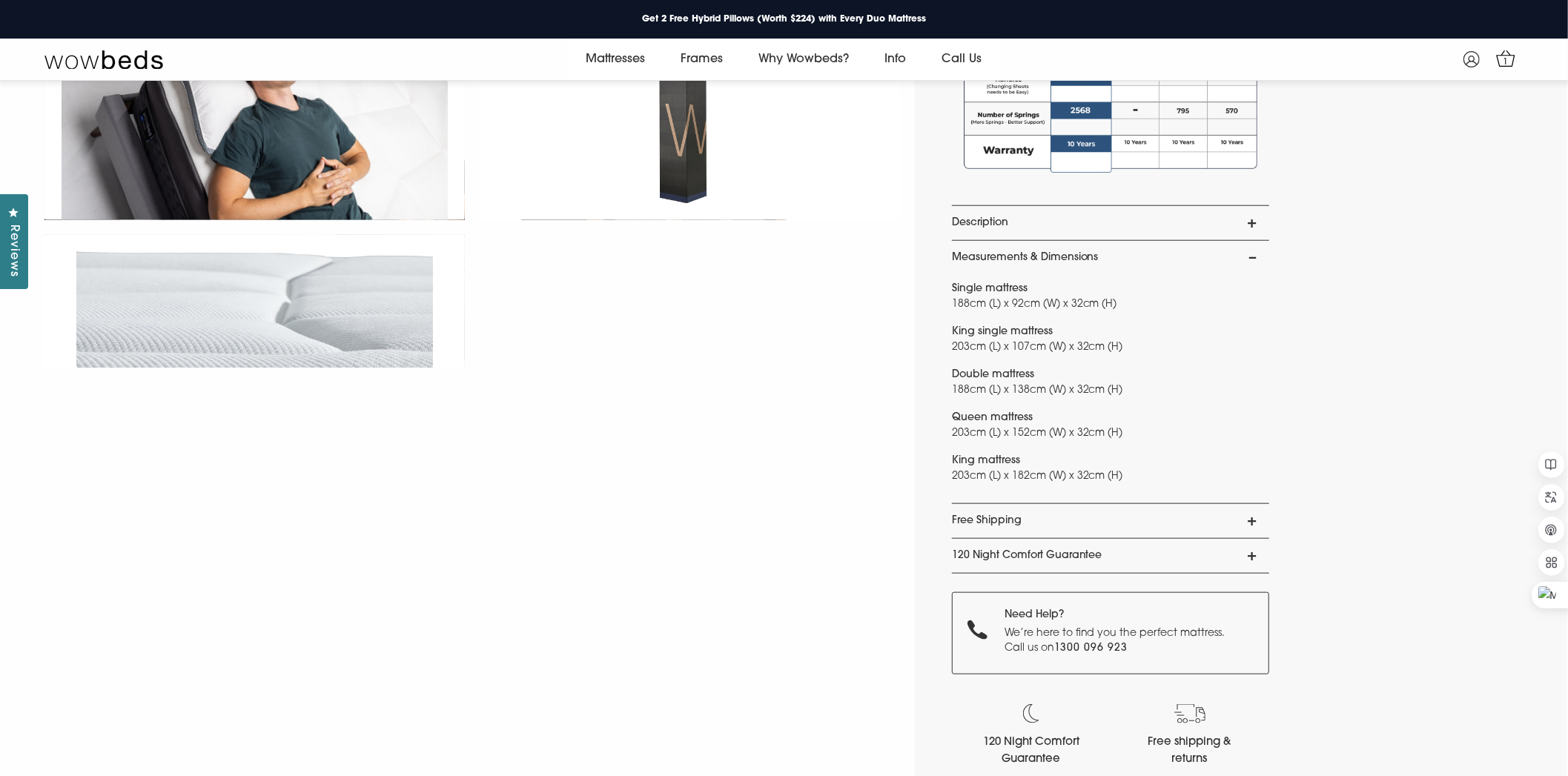
scroll to position [1168, 0]
click at [1180, 526] on link "Free Shipping" at bounding box center [1110, 520] width 317 height 34
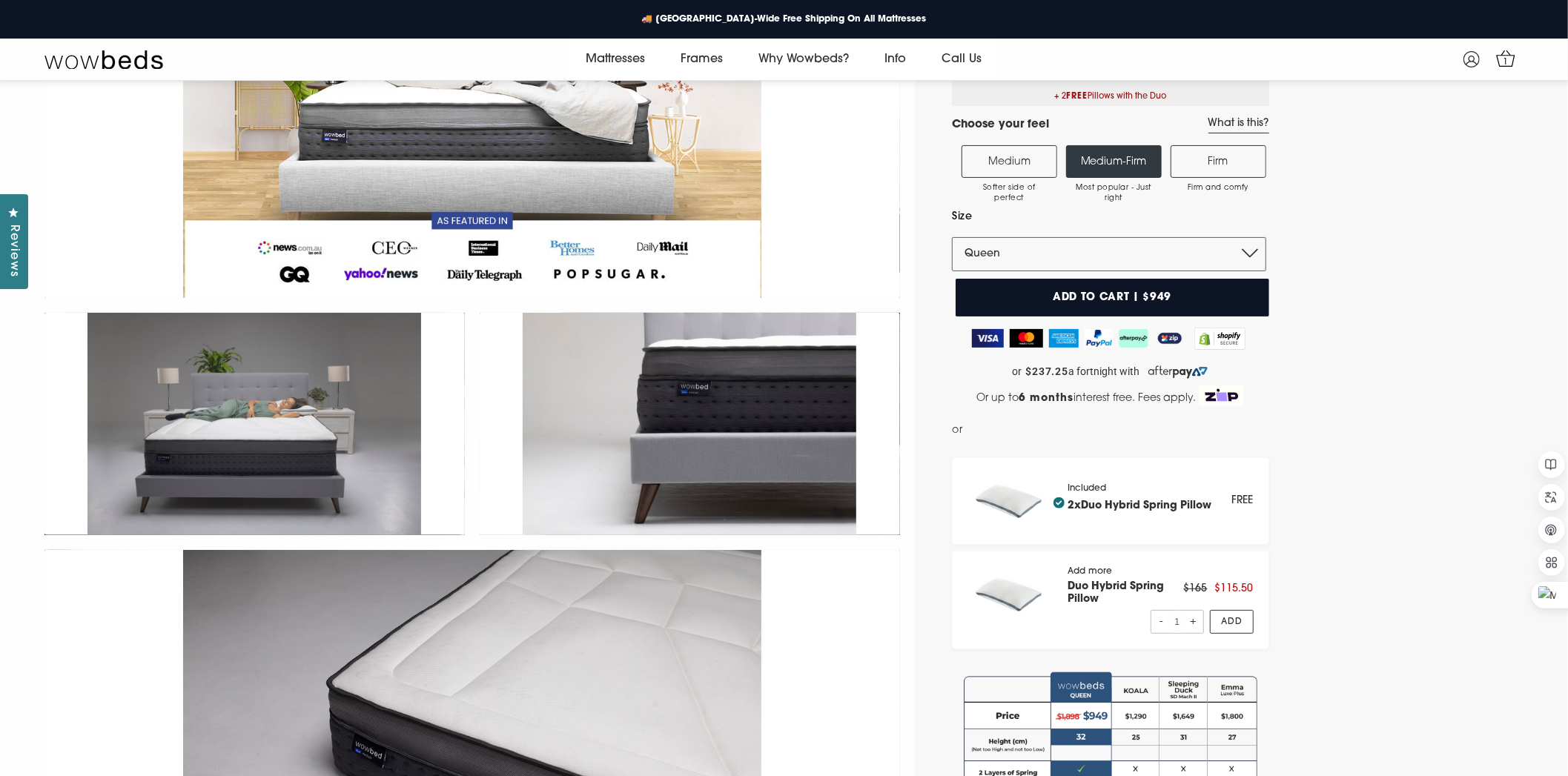
scroll to position [55, 0]
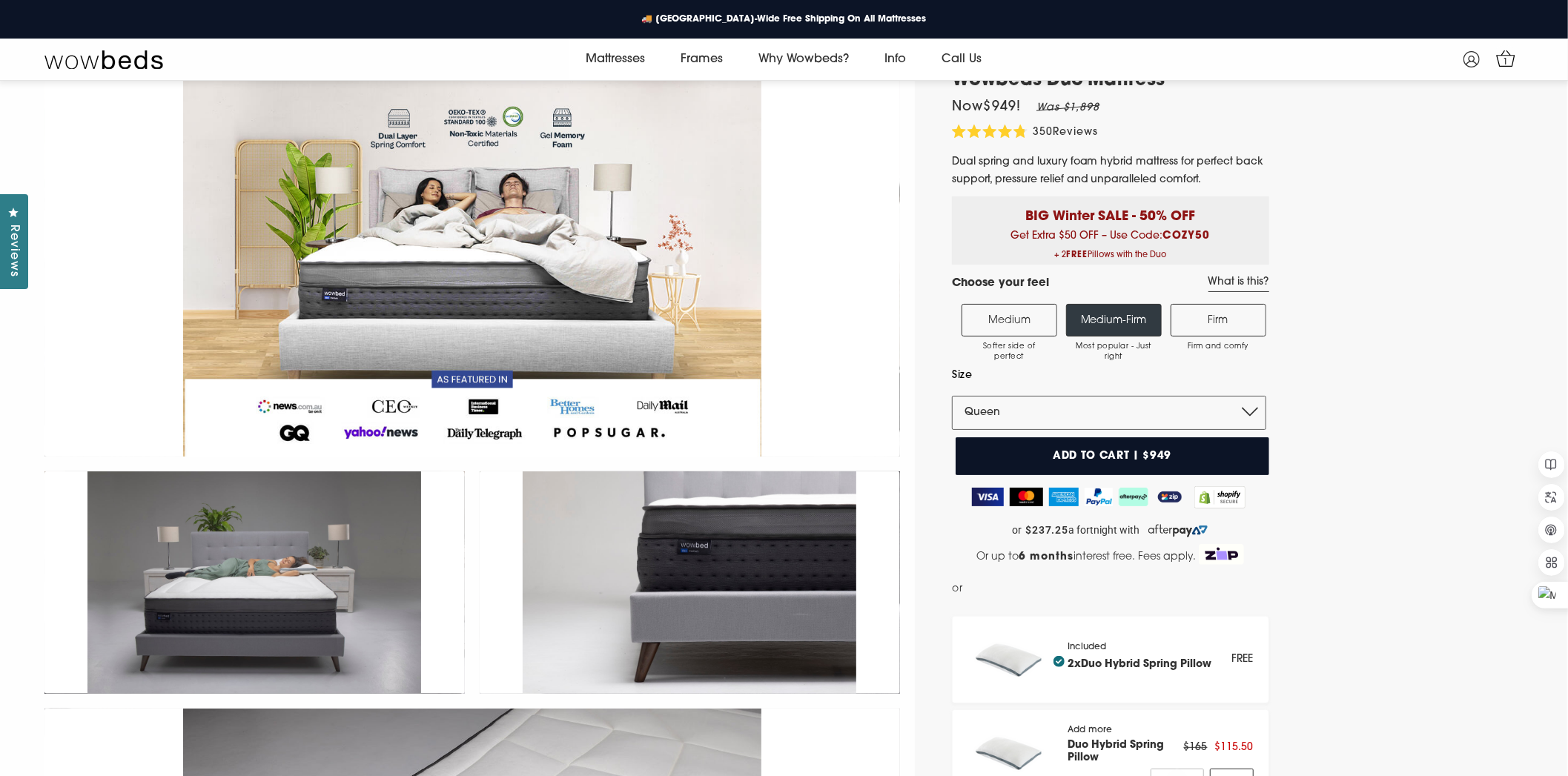
click at [1195, 316] on label "Firm Firm and comfy" at bounding box center [1218, 321] width 95 height 33
click at [0, 0] on input "Firm Firm and comfy" at bounding box center [0, 0] width 0 height 0
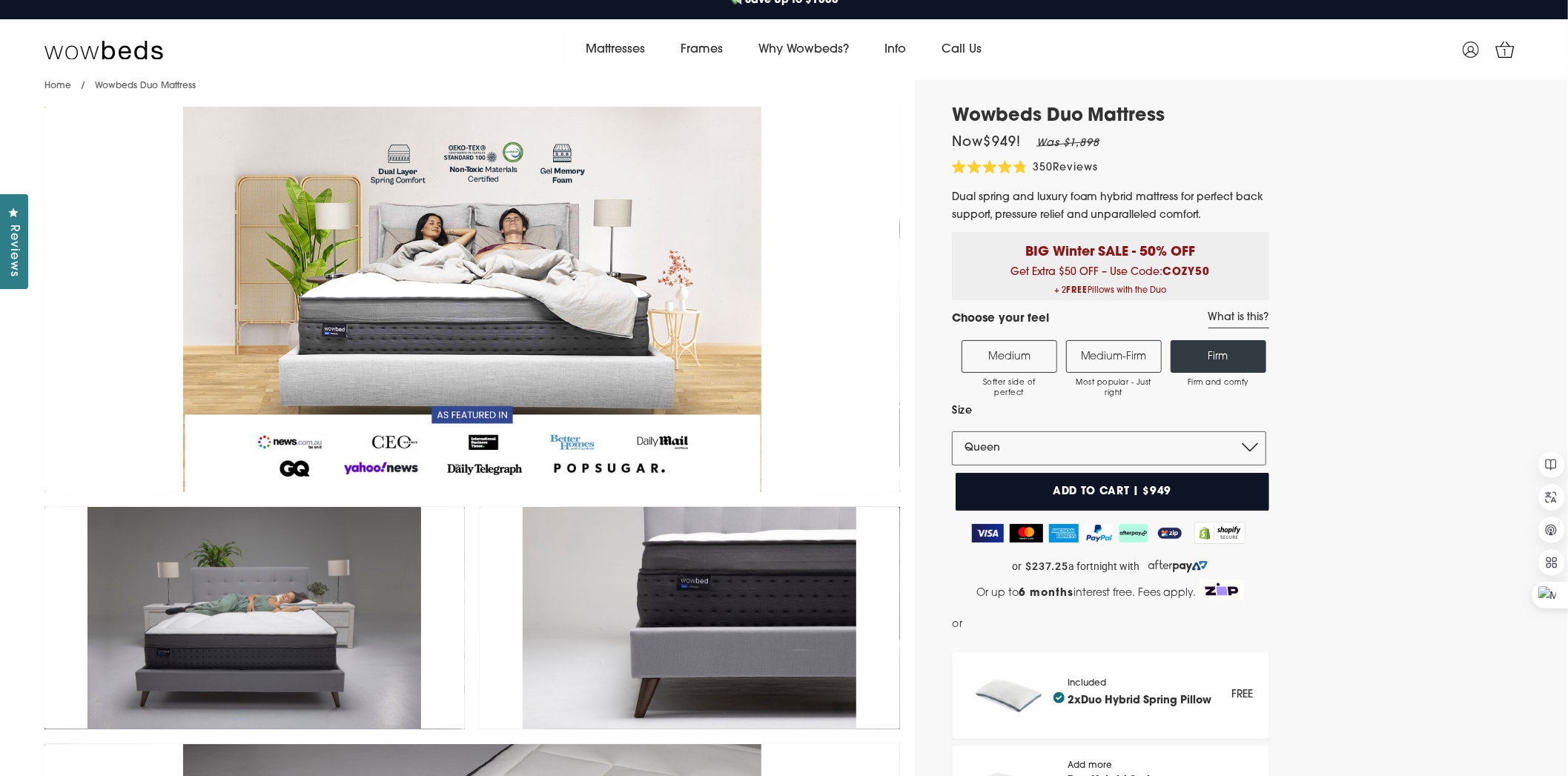
scroll to position [0, 0]
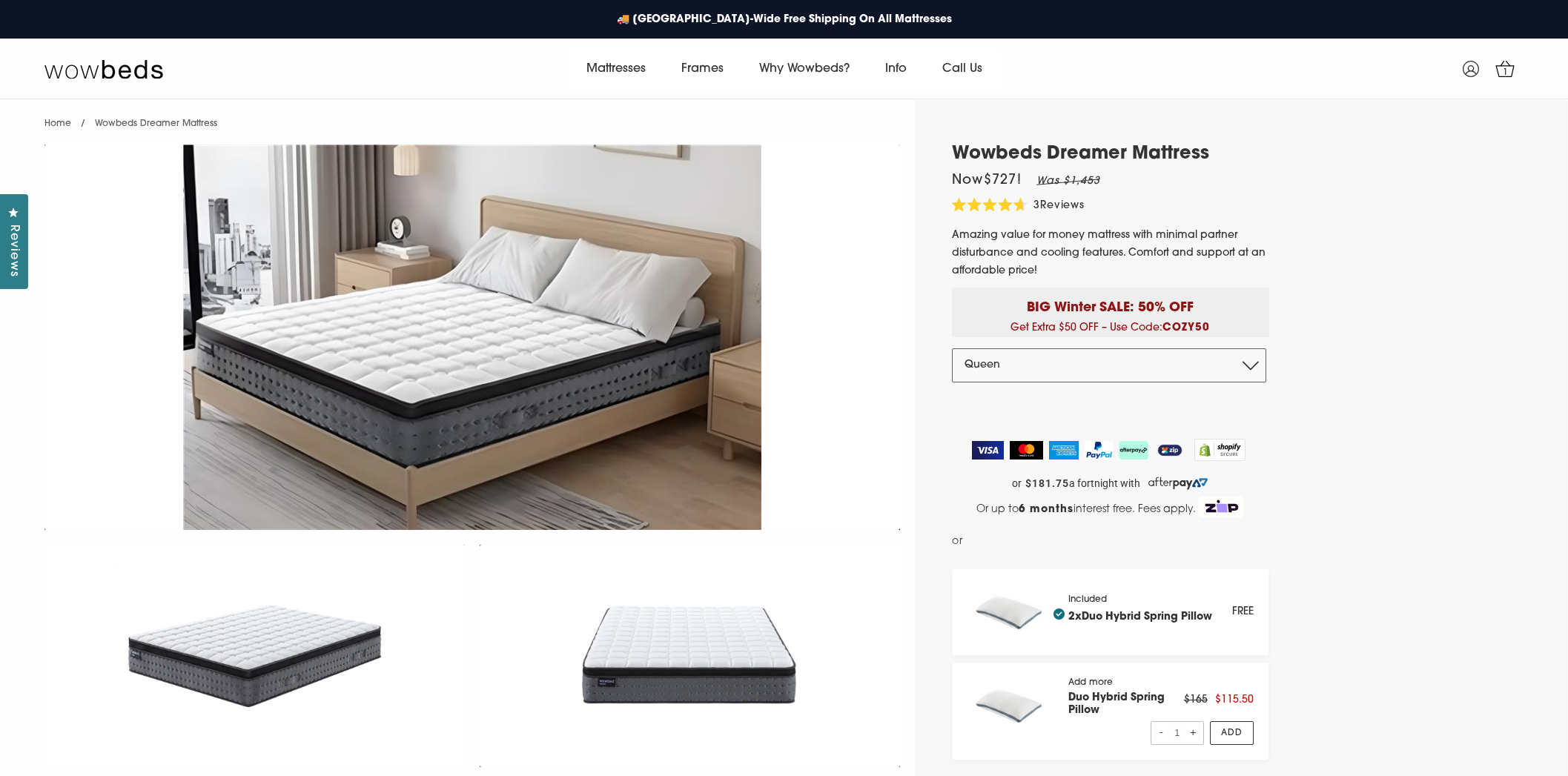
select select "Queen"
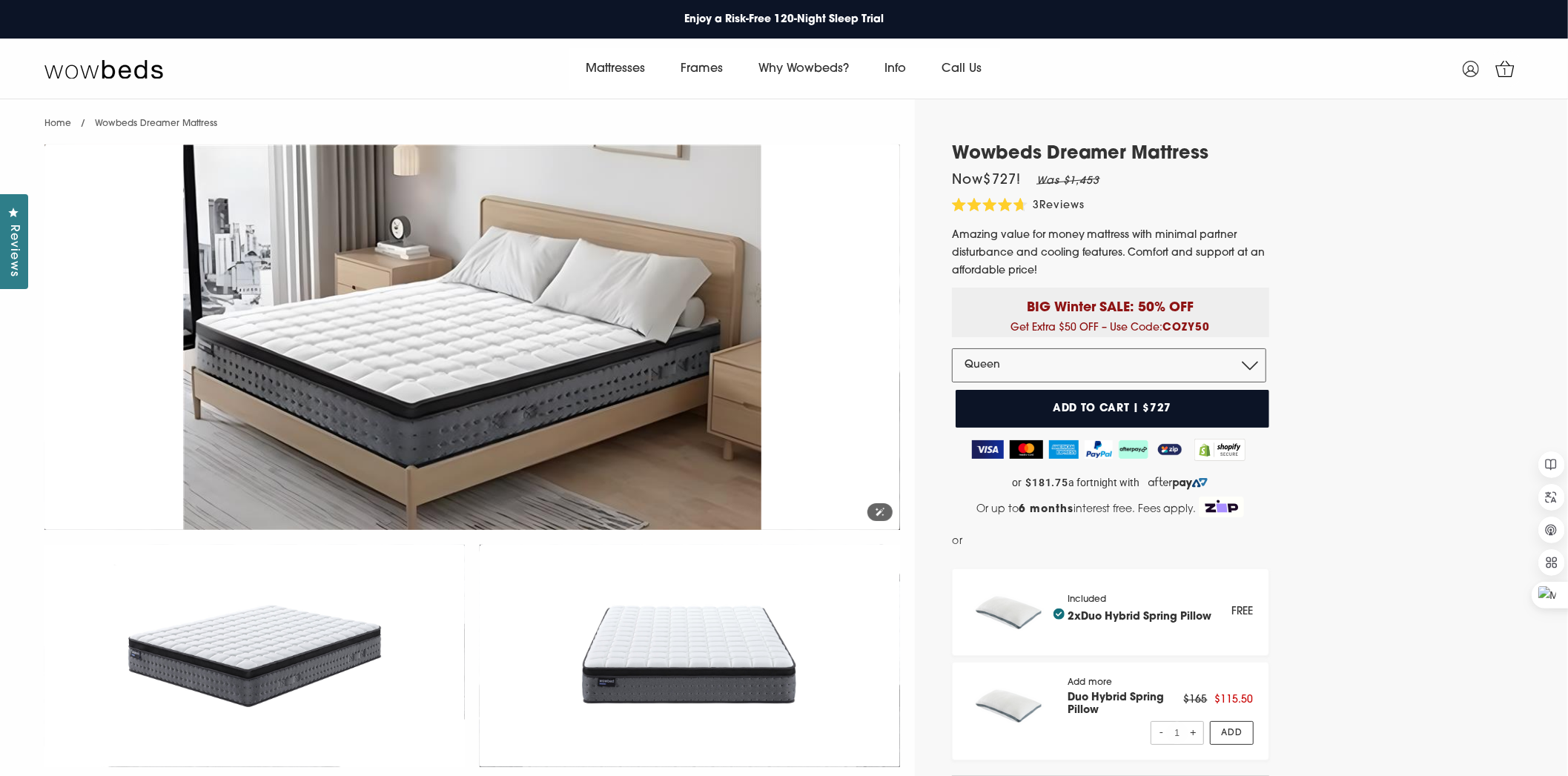
click at [856, 207] on img at bounding box center [472, 337] width 856 height 385
click at [765, 289] on img at bounding box center [472, 337] width 856 height 385
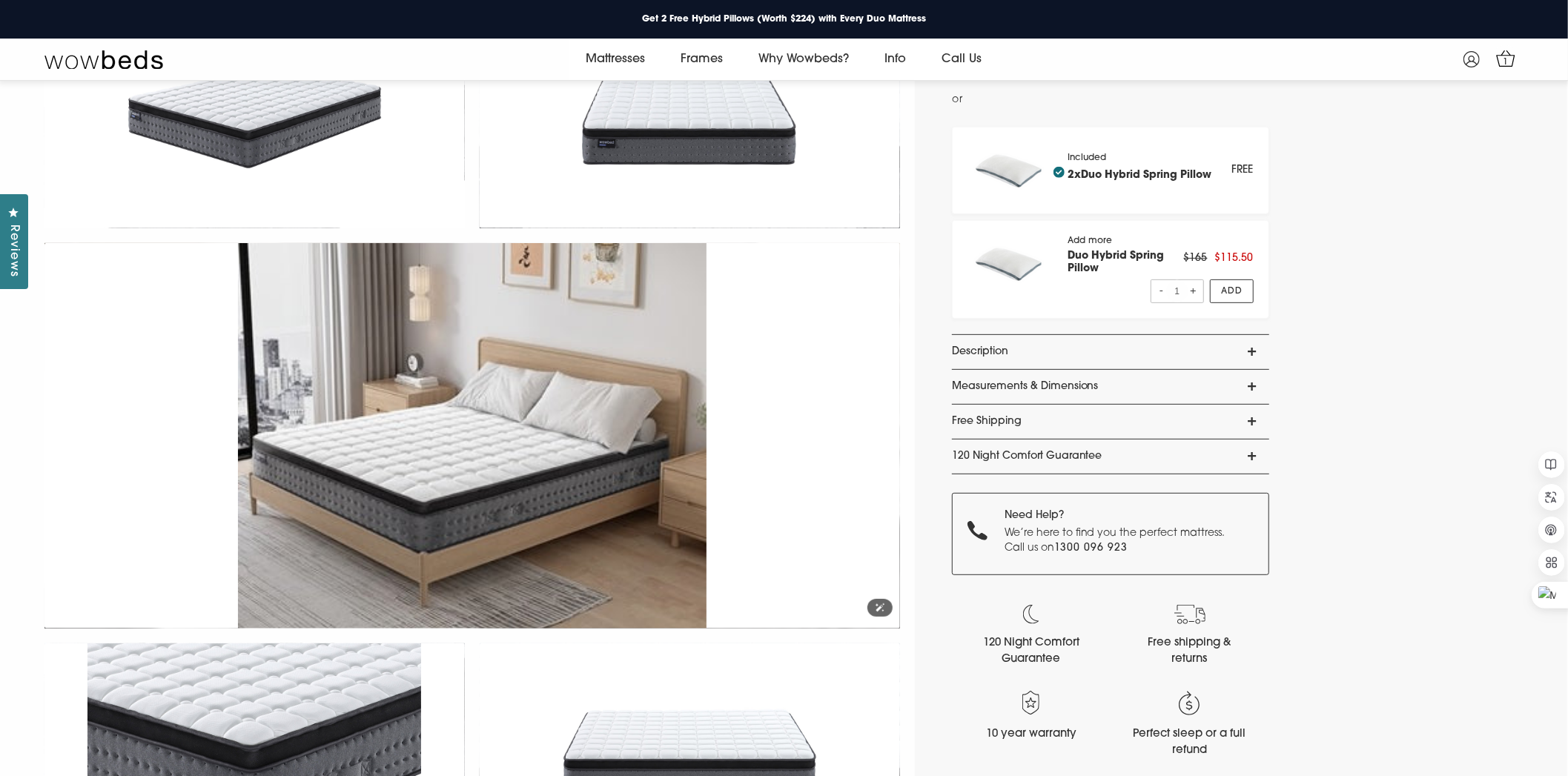
scroll to position [427, 0]
